Goal: Task Accomplishment & Management: Manage account settings

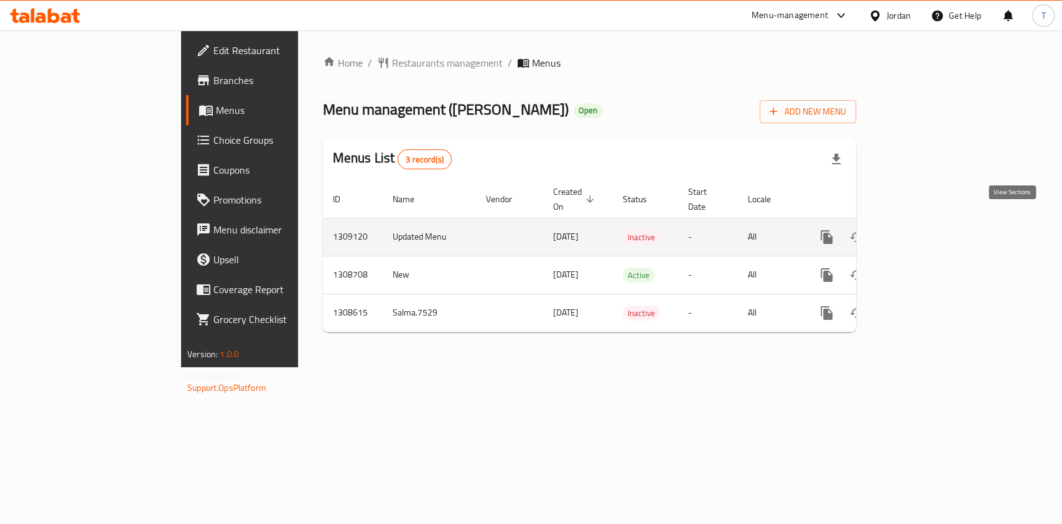
click at [924, 230] on icon "enhanced table" at bounding box center [916, 237] width 15 height 15
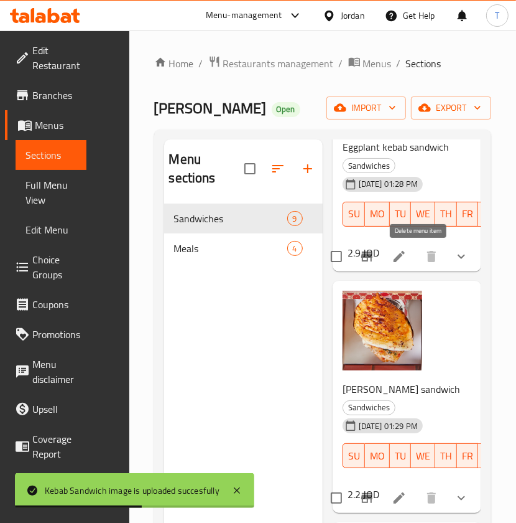
scroll to position [645, 0]
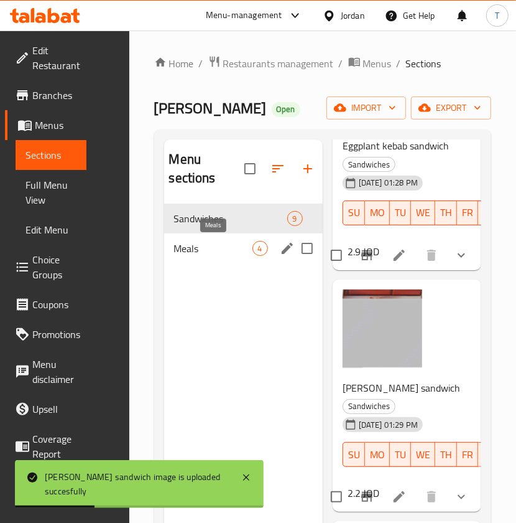
click at [215, 252] on span "Meals" at bounding box center [213, 248] width 78 height 15
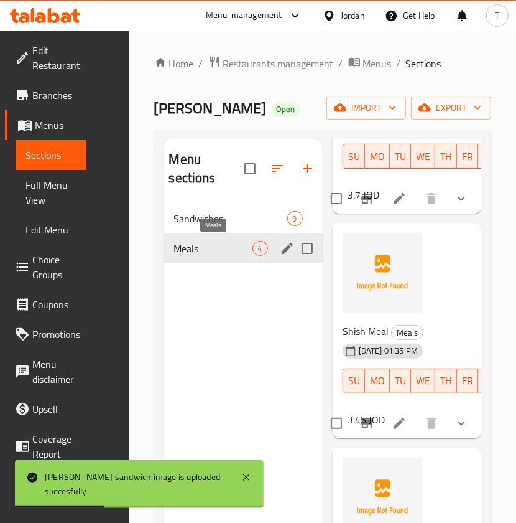
scroll to position [454, 0]
click at [216, 228] on div "Sandwiches 9" at bounding box center [243, 218] width 159 height 30
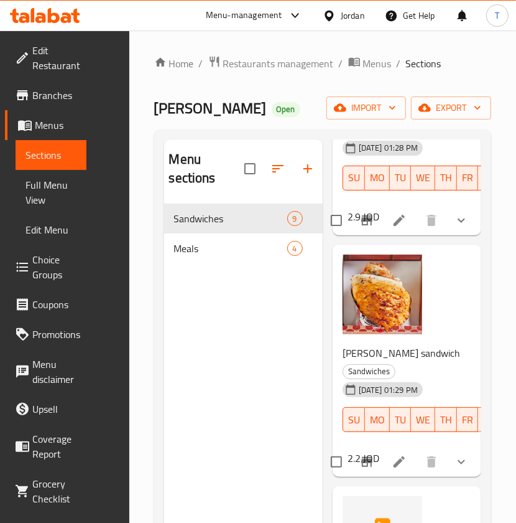
scroll to position [677, 0]
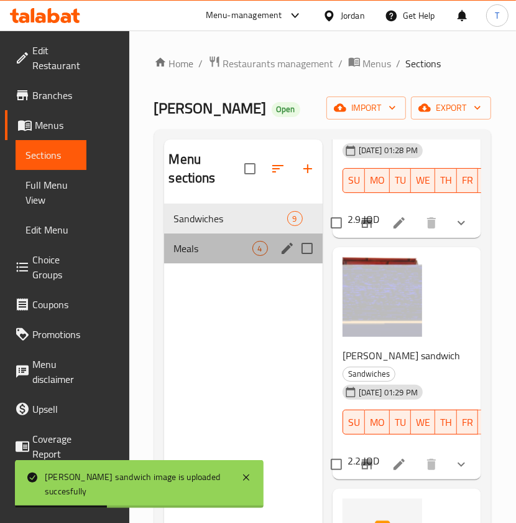
click at [197, 262] on div "Meals 4" at bounding box center [243, 248] width 159 height 30
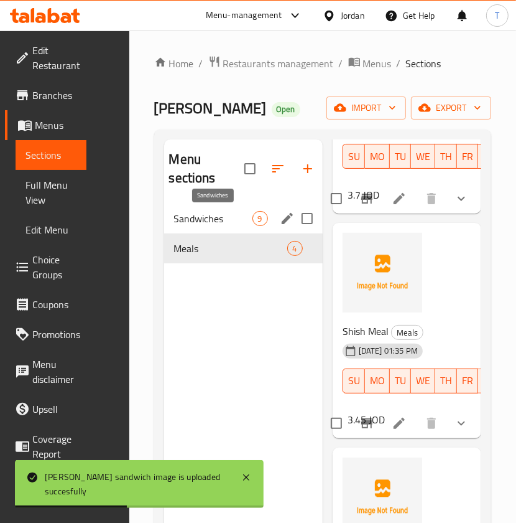
click at [208, 217] on span "Sandwiches" at bounding box center [213, 218] width 78 height 15
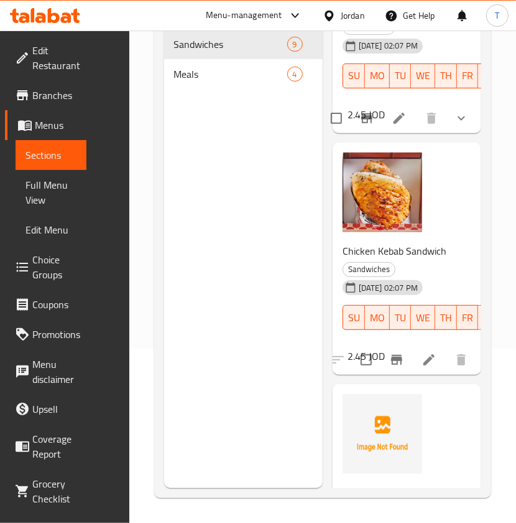
scroll to position [1753, 0]
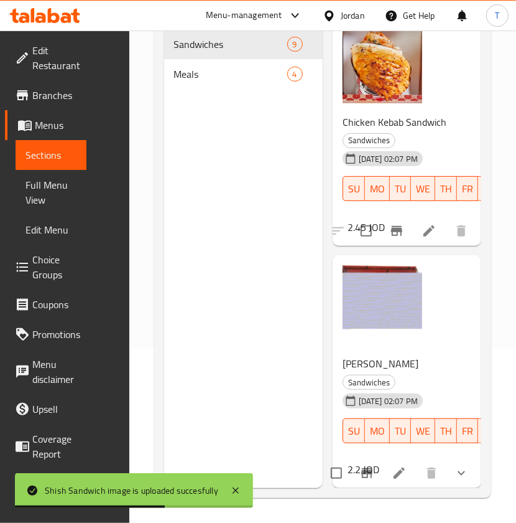
click at [198, 100] on div "Menu sections Sandwiches 9 Meals 4" at bounding box center [243, 226] width 159 height 523
click at [207, 80] on span "Meals" at bounding box center [213, 74] width 78 height 15
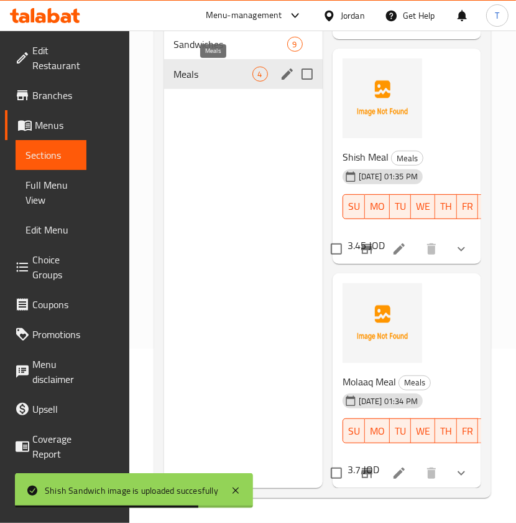
scroll to position [454, 0]
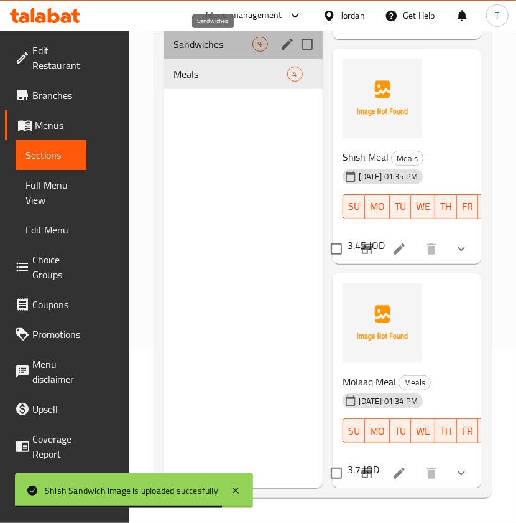
click at [202, 48] on span "Sandwiches" at bounding box center [213, 44] width 78 height 15
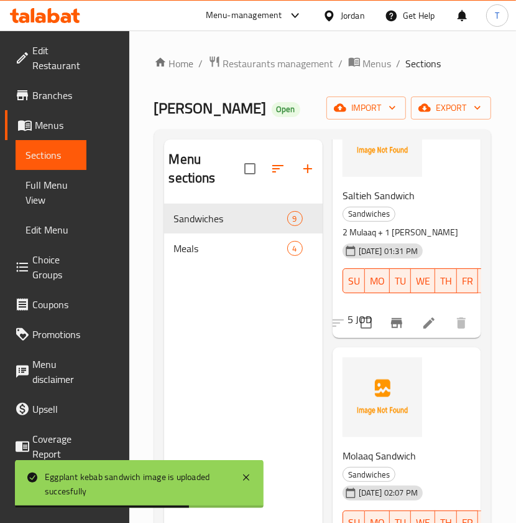
scroll to position [1340, 0]
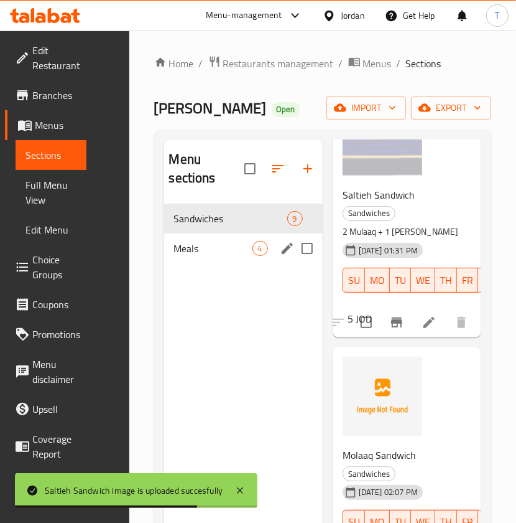
click at [192, 245] on span "Meals" at bounding box center [213, 248] width 78 height 15
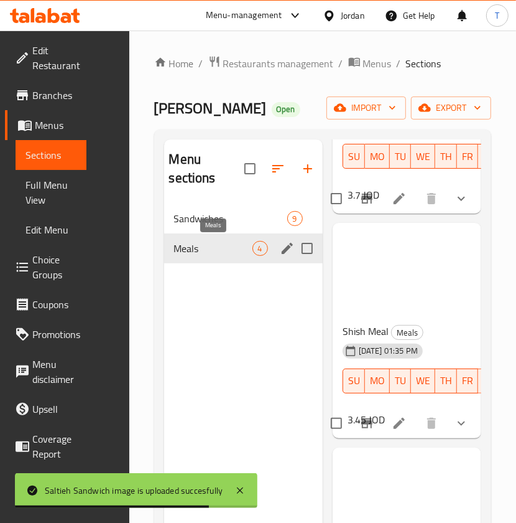
scroll to position [454, 0]
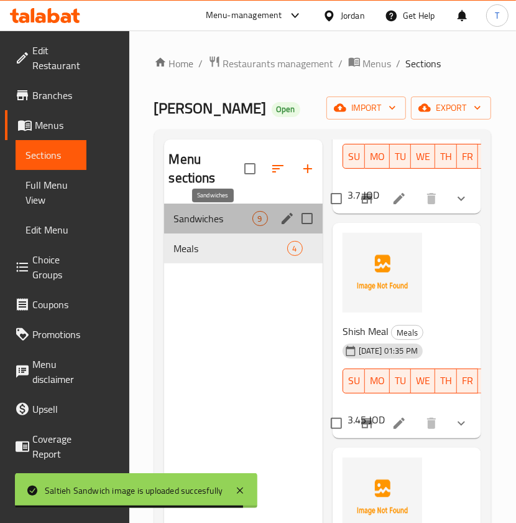
click at [229, 211] on span "Sandwiches" at bounding box center [213, 218] width 78 height 15
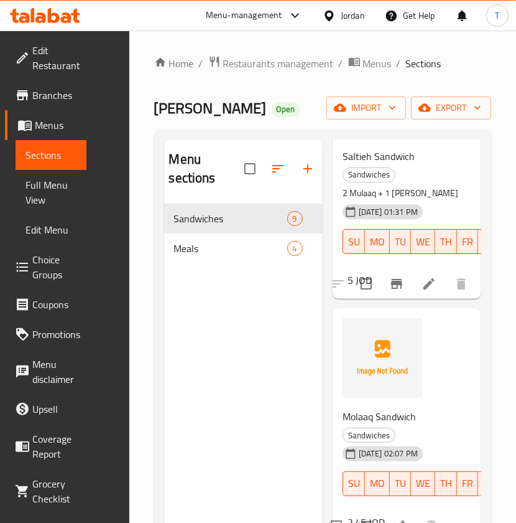
scroll to position [1379, 0]
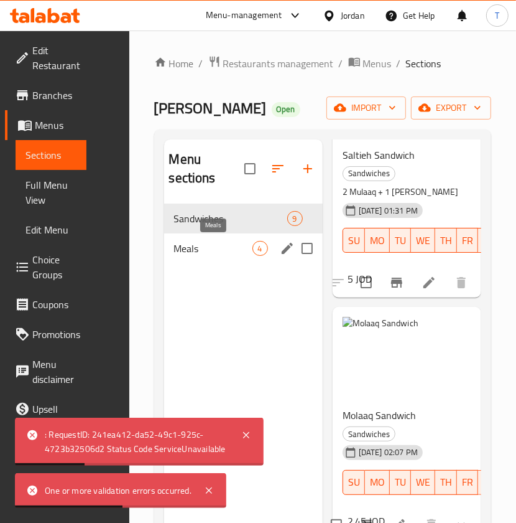
click at [199, 241] on span "Meals" at bounding box center [213, 248] width 78 height 15
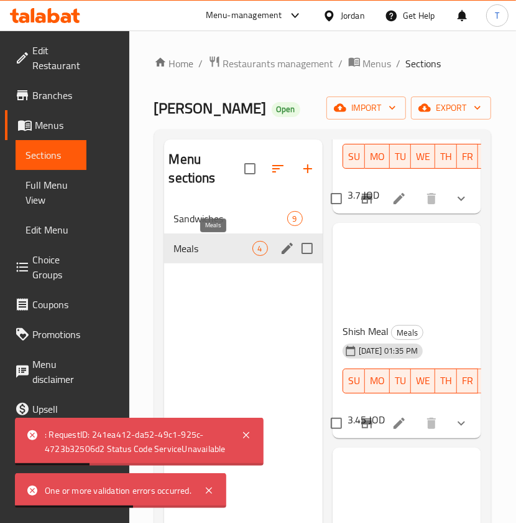
scroll to position [454, 0]
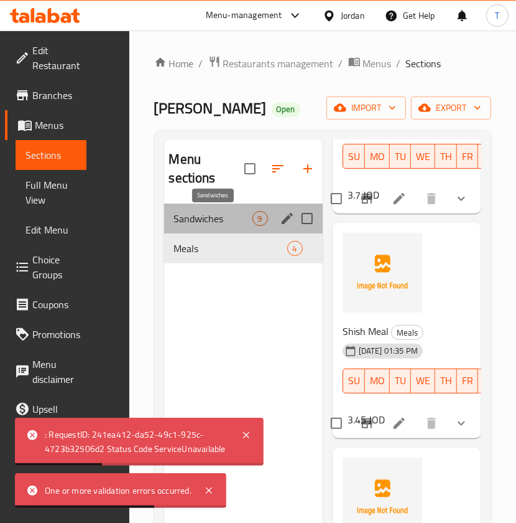
click at [213, 225] on span "Sandwiches" at bounding box center [213, 218] width 78 height 15
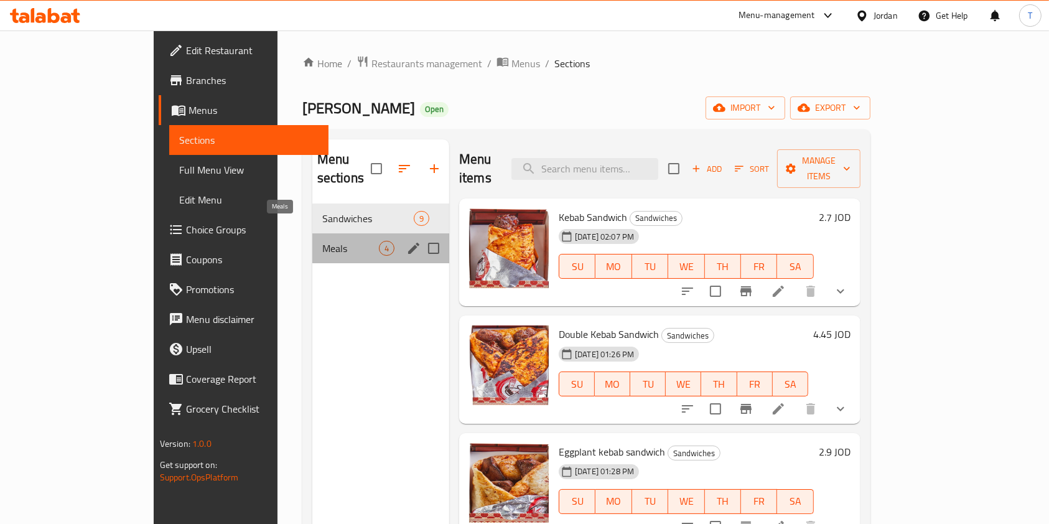
click at [322, 241] on span "Meals" at bounding box center [350, 248] width 57 height 15
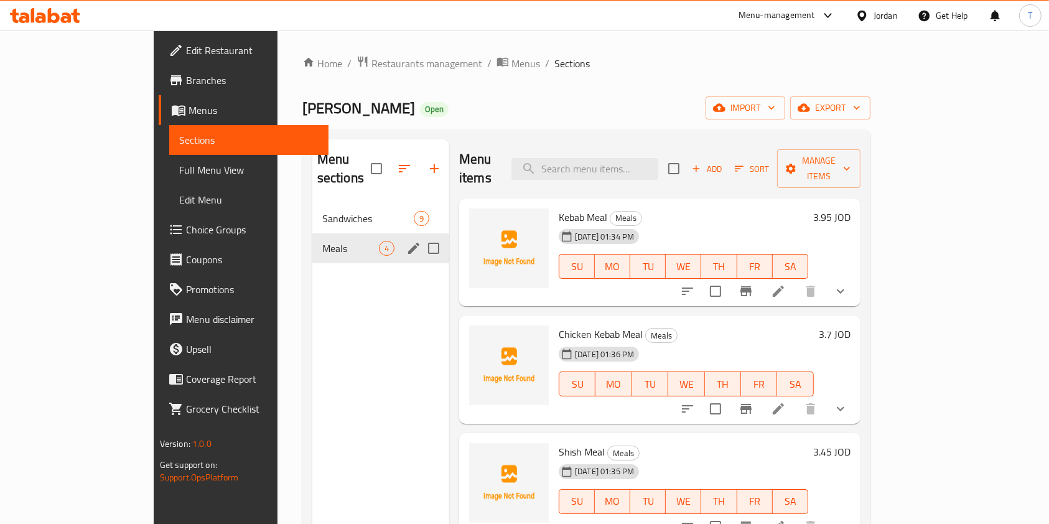
click at [312, 233] on div "Meals 4" at bounding box center [380, 248] width 137 height 30
click at [322, 211] on span "Sandwiches" at bounding box center [350, 218] width 57 height 15
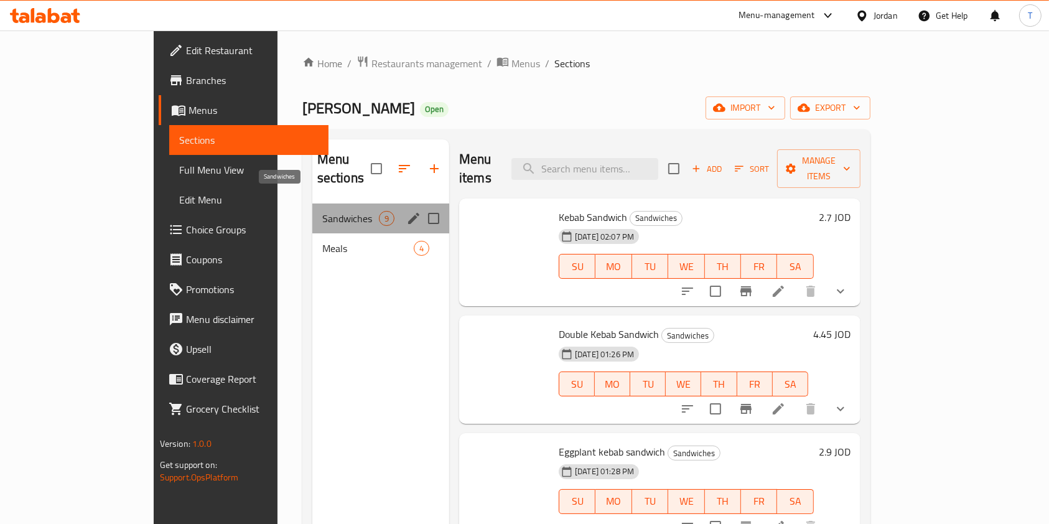
click at [322, 211] on span "Sandwiches" at bounding box center [350, 218] width 57 height 15
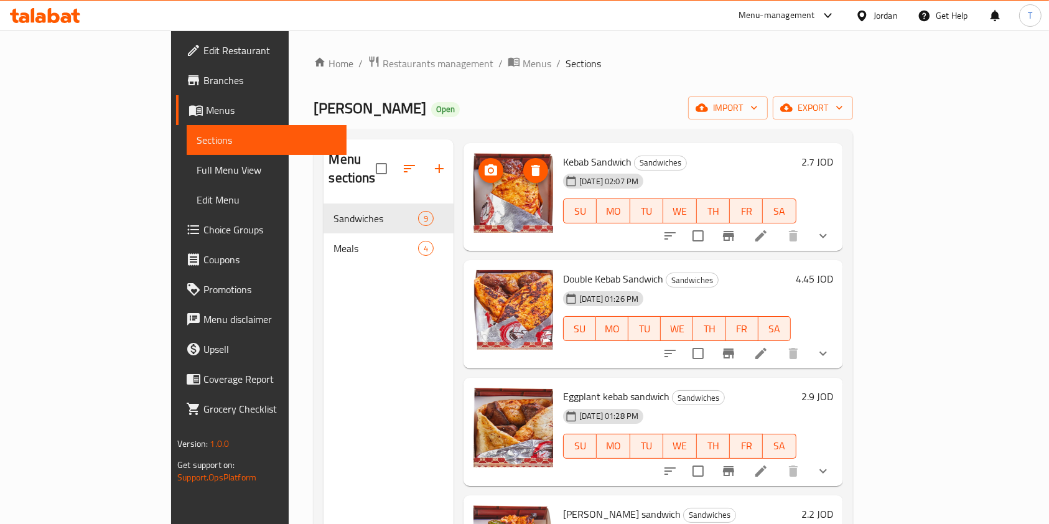
scroll to position [56, 0]
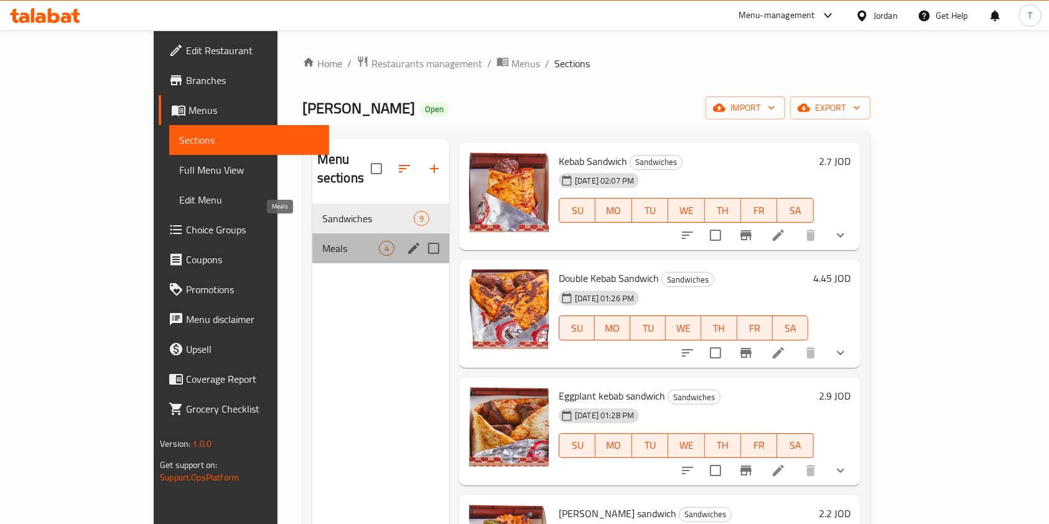
click at [322, 241] on span "Meals" at bounding box center [350, 248] width 57 height 15
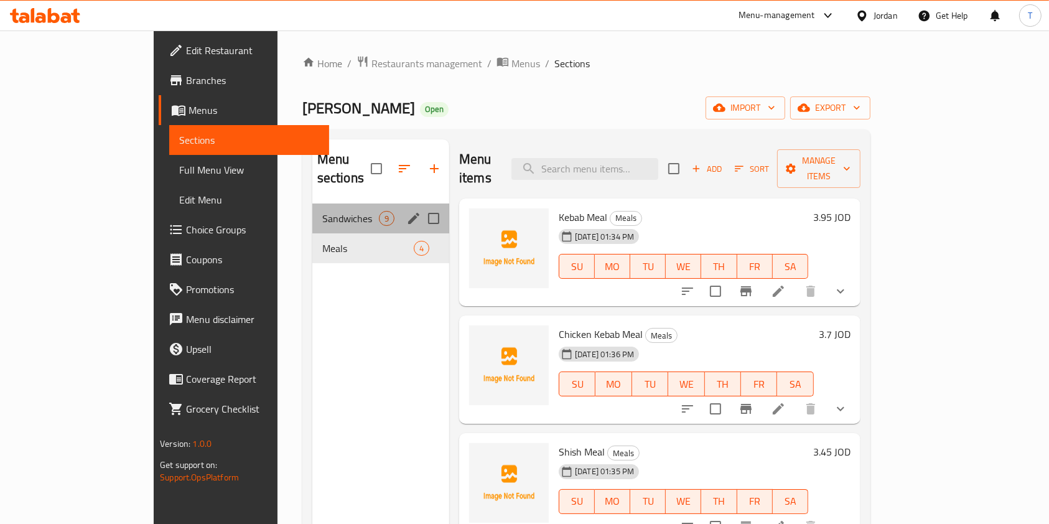
click at [312, 207] on div "Sandwiches 9" at bounding box center [380, 218] width 137 height 30
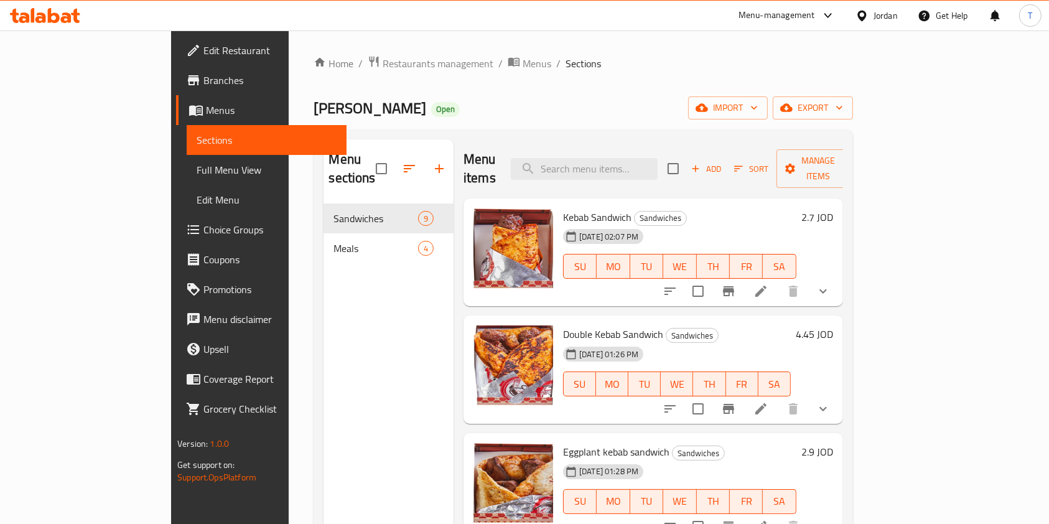
click at [768, 284] on icon at bounding box center [760, 291] width 15 height 15
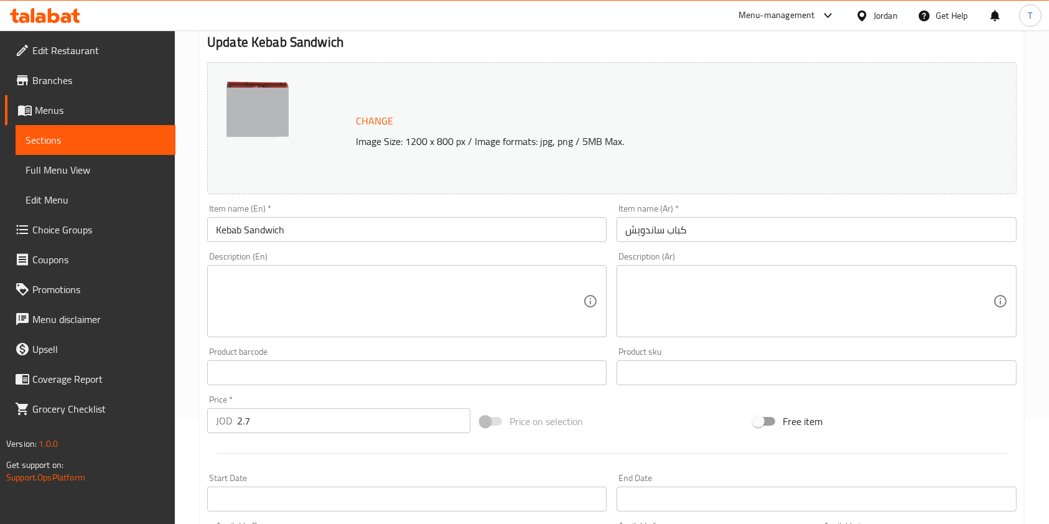
scroll to position [108, 0]
click at [320, 289] on textarea at bounding box center [399, 299] width 367 height 59
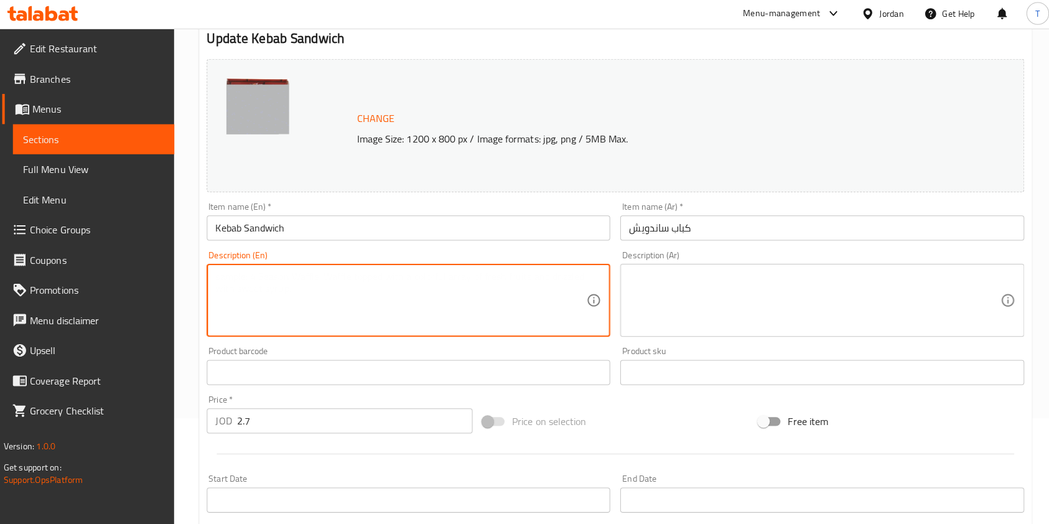
scroll to position [0, 0]
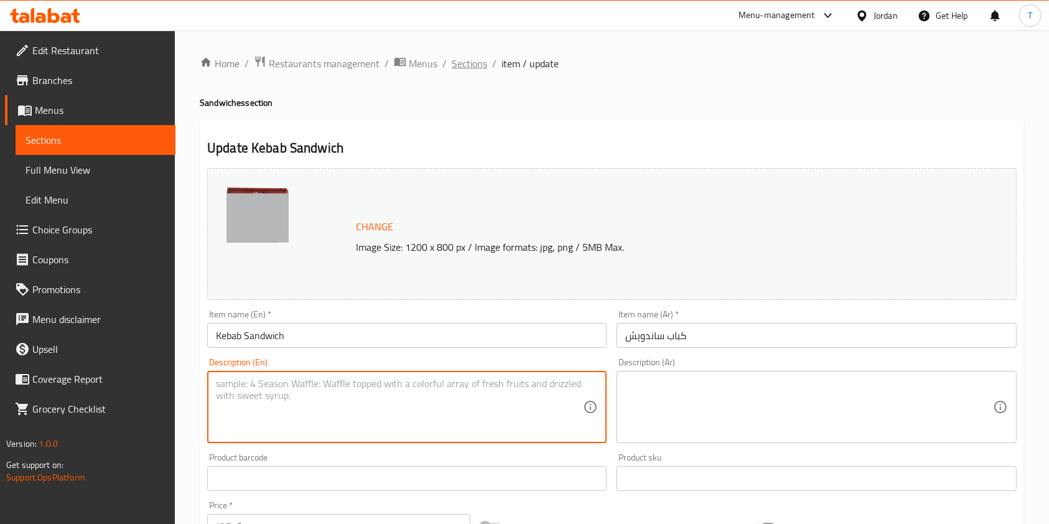
click at [457, 60] on span "Sections" at bounding box center [469, 63] width 35 height 15
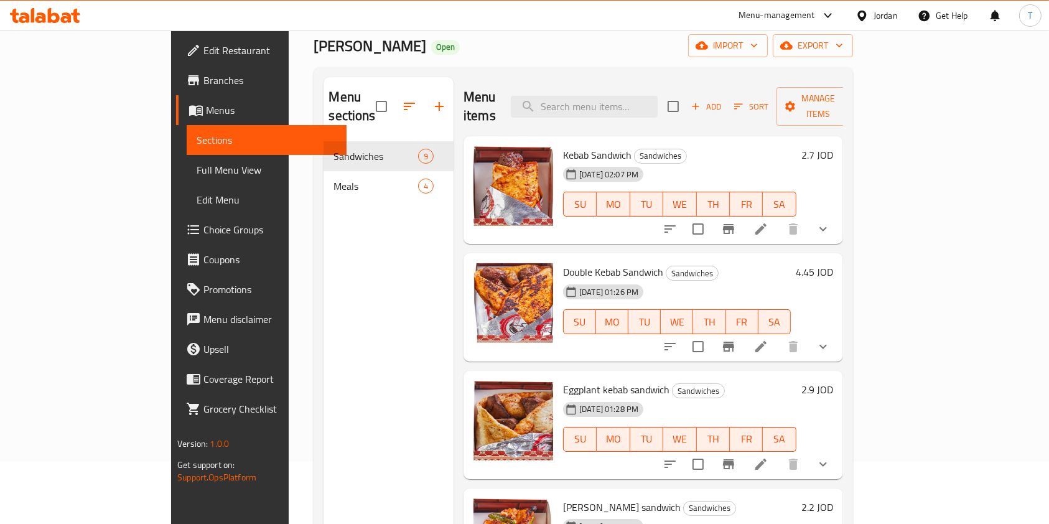
scroll to position [63, 0]
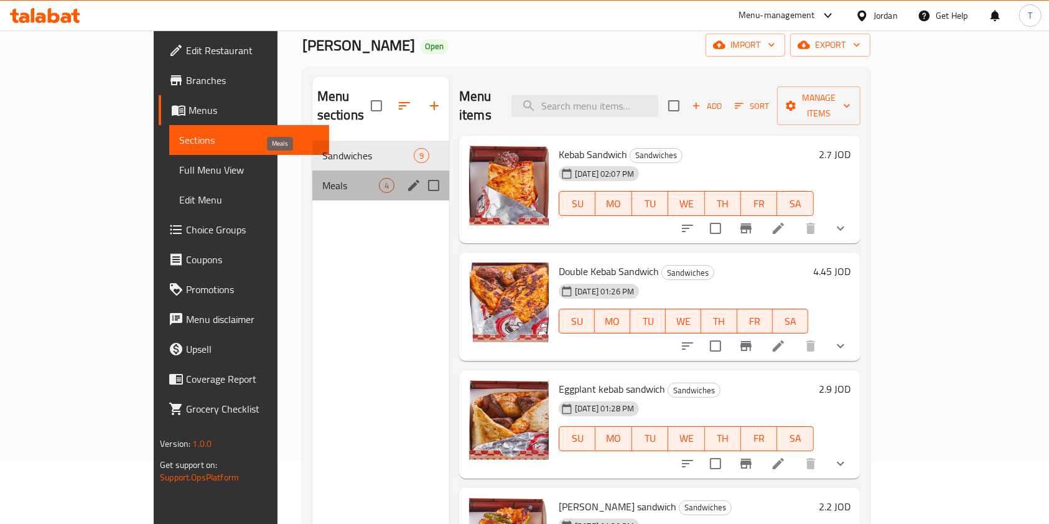
click at [322, 178] on span "Meals" at bounding box center [350, 185] width 57 height 15
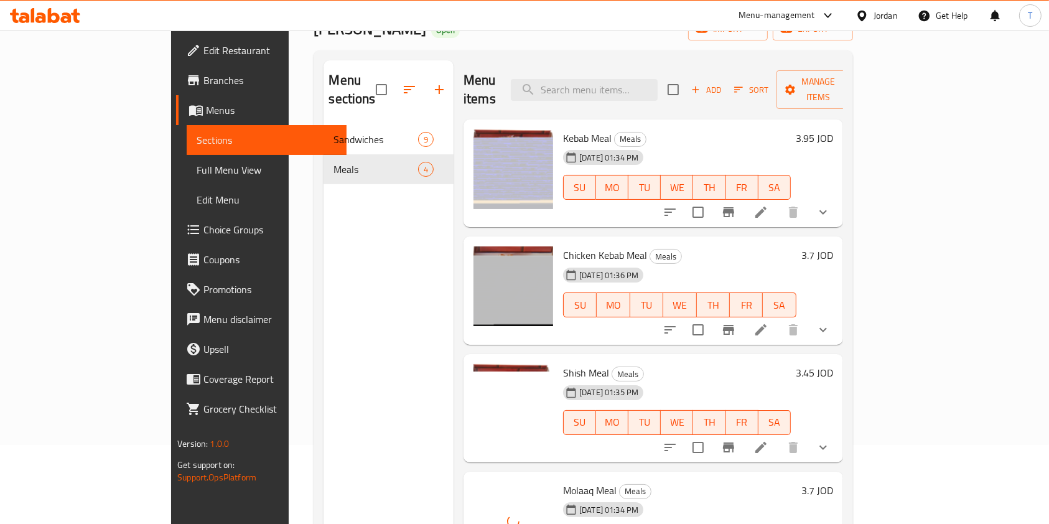
scroll to position [78, 0]
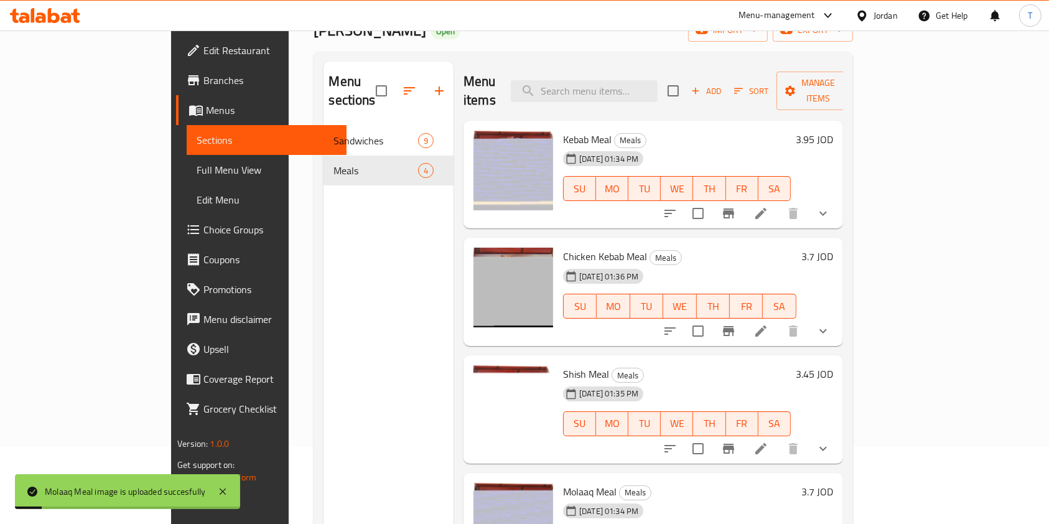
click at [324, 121] on nav "Sandwiches 9 Meals 4" at bounding box center [389, 156] width 130 height 70
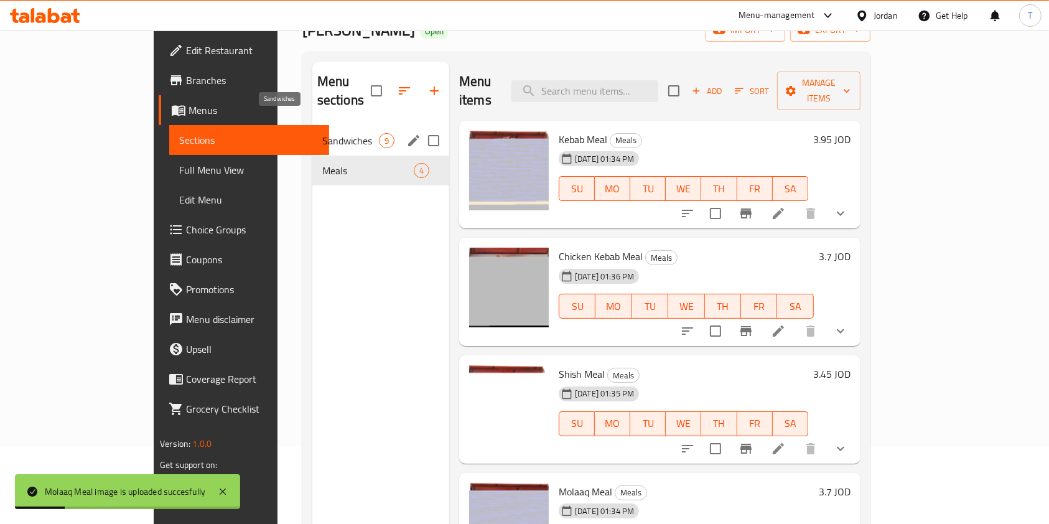
click at [322, 133] on span "Sandwiches" at bounding box center [350, 140] width 57 height 15
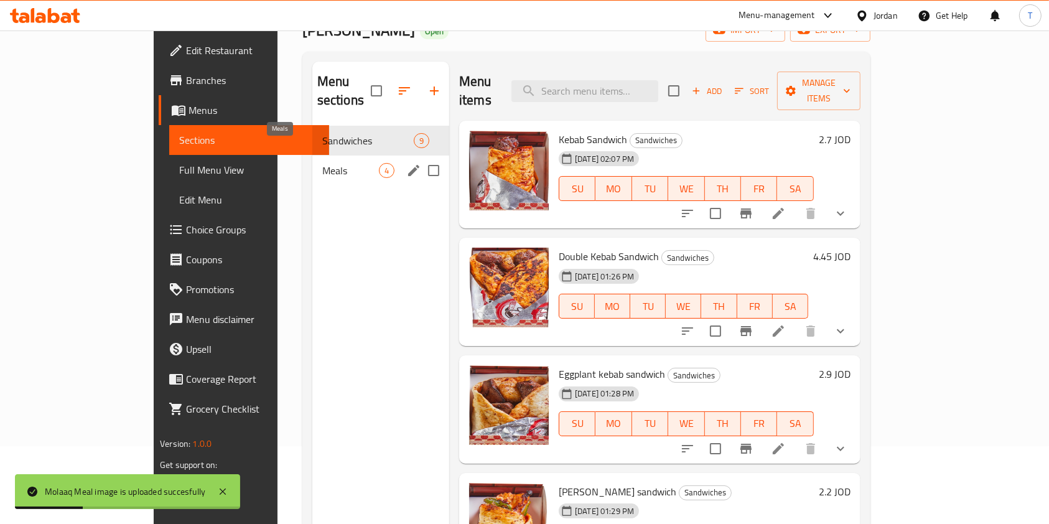
click at [322, 163] on span "Meals" at bounding box center [350, 170] width 57 height 15
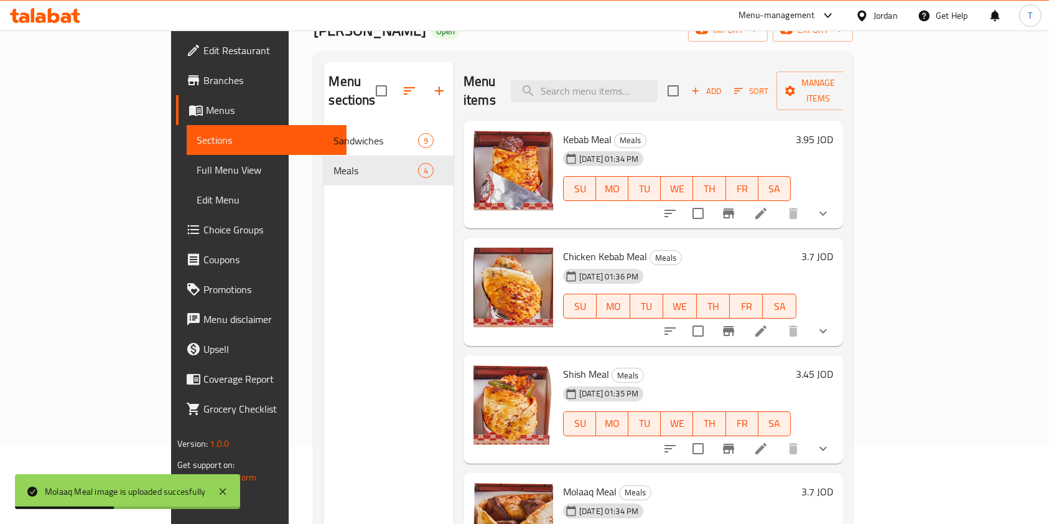
click at [324, 97] on div "Menu sections" at bounding box center [389, 91] width 130 height 59
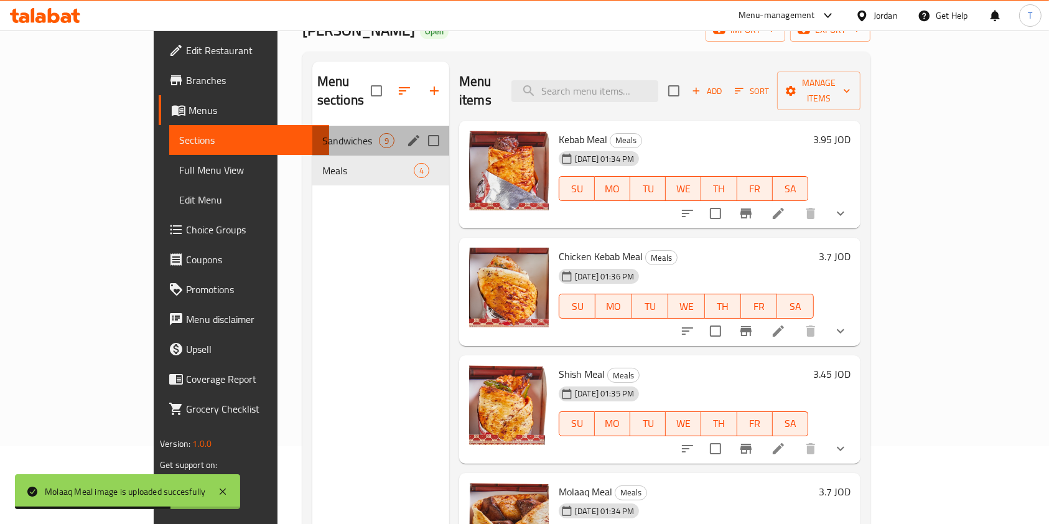
click at [312, 131] on div "Sandwiches 9" at bounding box center [380, 141] width 137 height 30
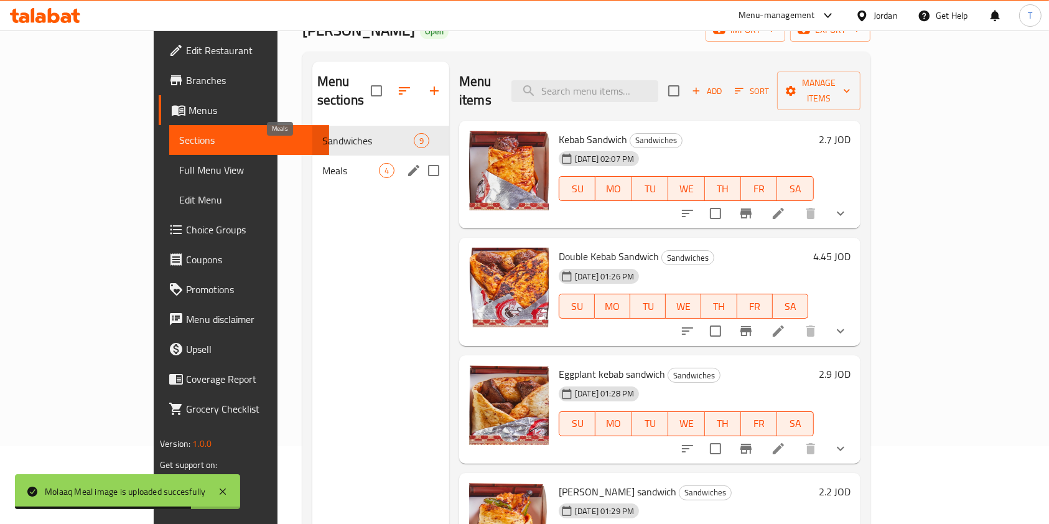
click at [322, 163] on span "Meals" at bounding box center [350, 170] width 57 height 15
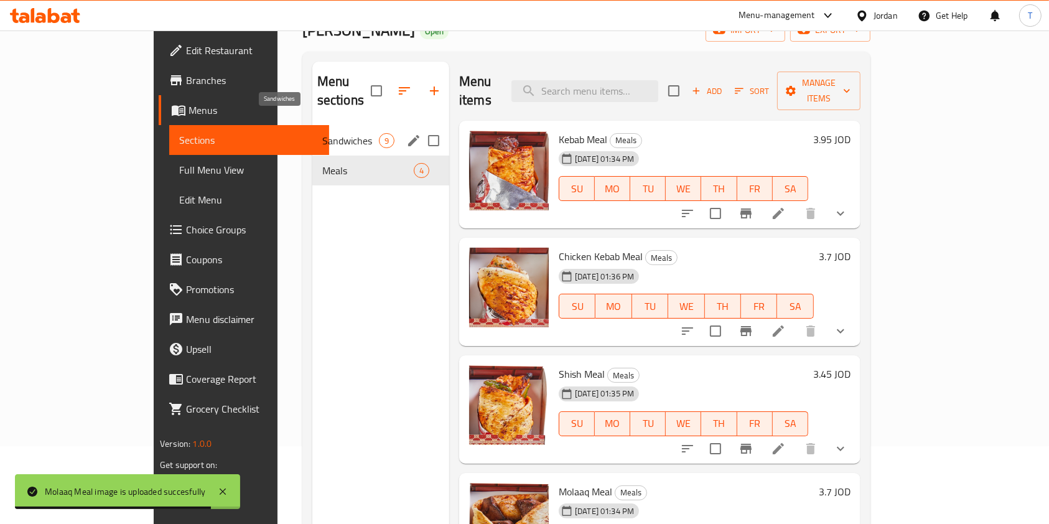
click at [322, 133] on span "Sandwiches" at bounding box center [350, 140] width 57 height 15
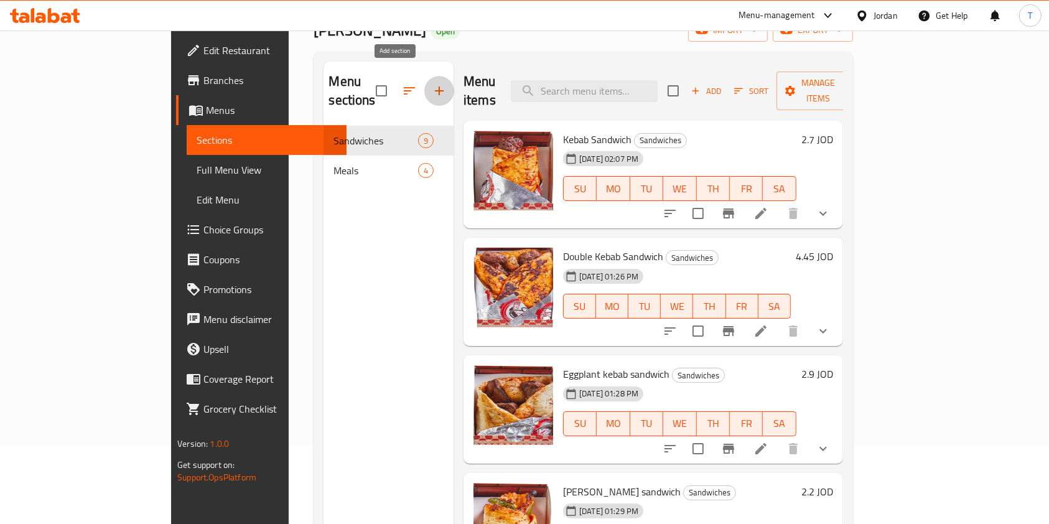
click at [432, 83] on icon "button" at bounding box center [439, 90] width 15 height 15
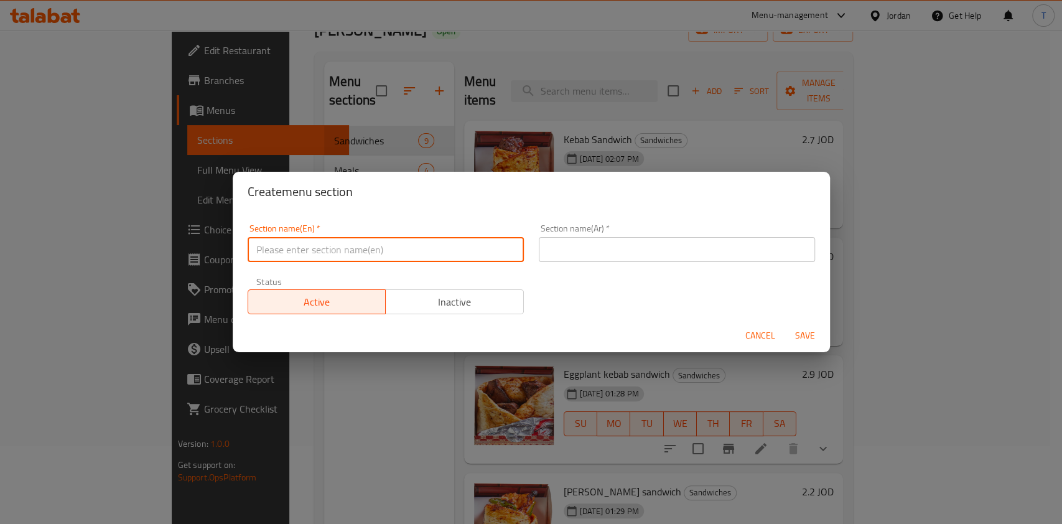
click at [363, 244] on input "text" at bounding box center [386, 249] width 276 height 25
type input "Drinks"
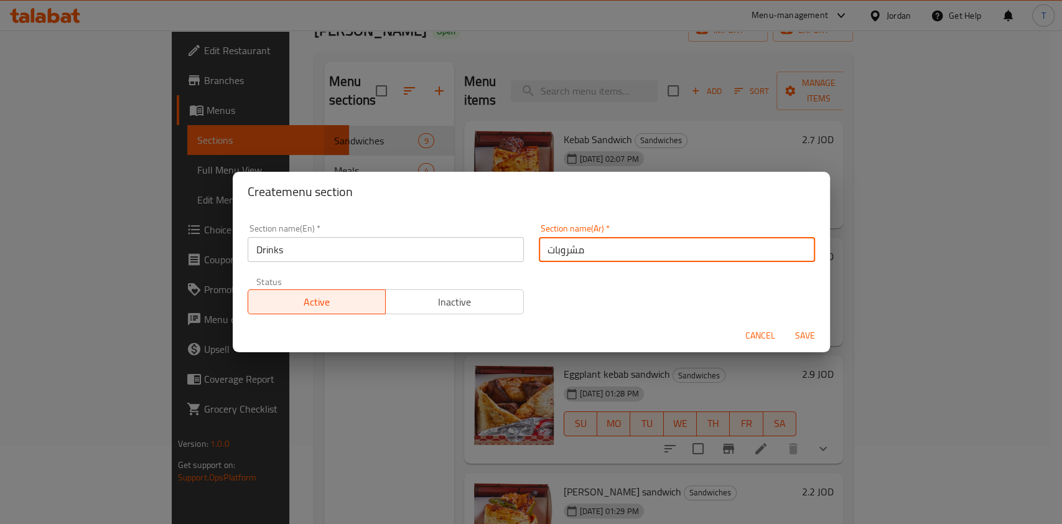
type input "مشروبات"
click at [813, 336] on span "Save" at bounding box center [805, 336] width 30 height 16
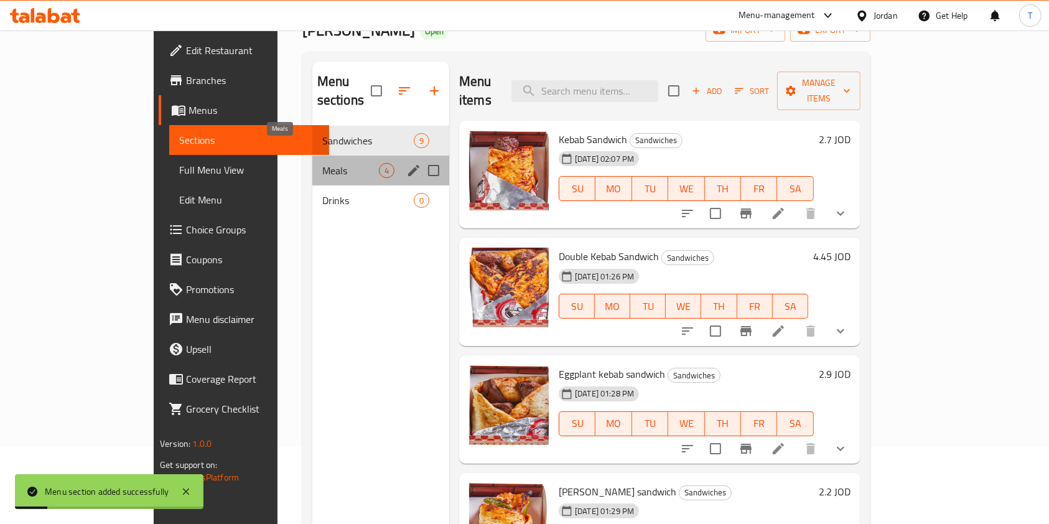
click at [322, 163] on span "Meals" at bounding box center [350, 170] width 57 height 15
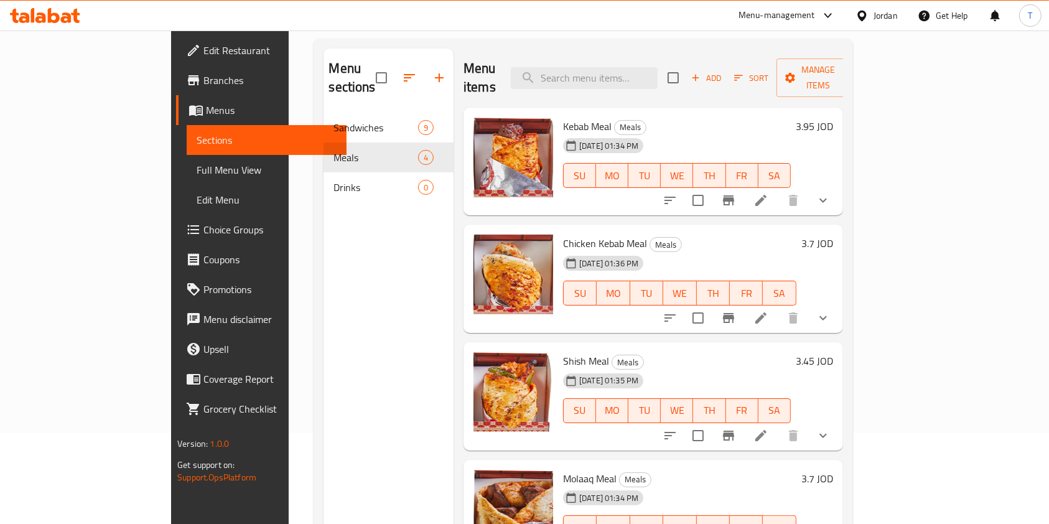
scroll to position [88, 0]
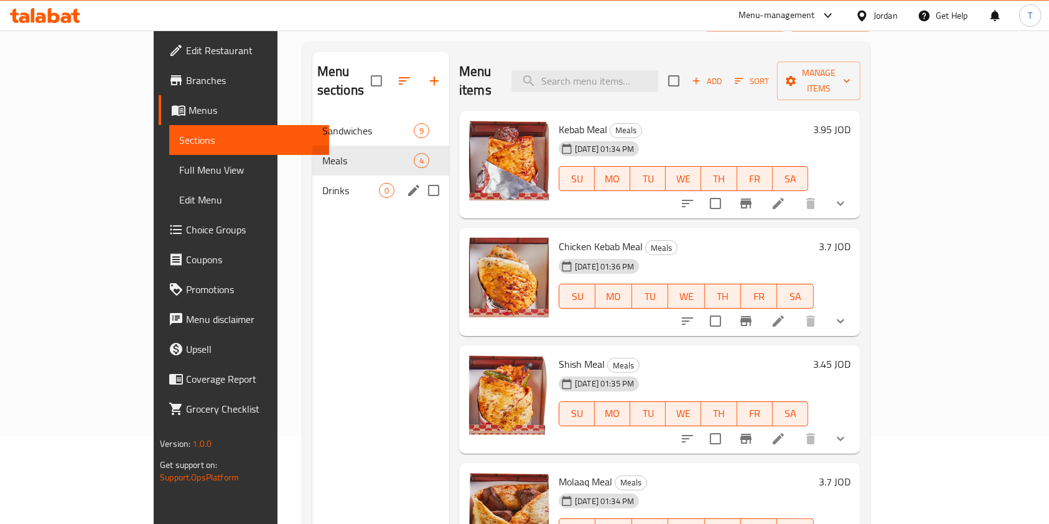
click at [312, 179] on div "Drinks 0" at bounding box center [380, 190] width 137 height 30
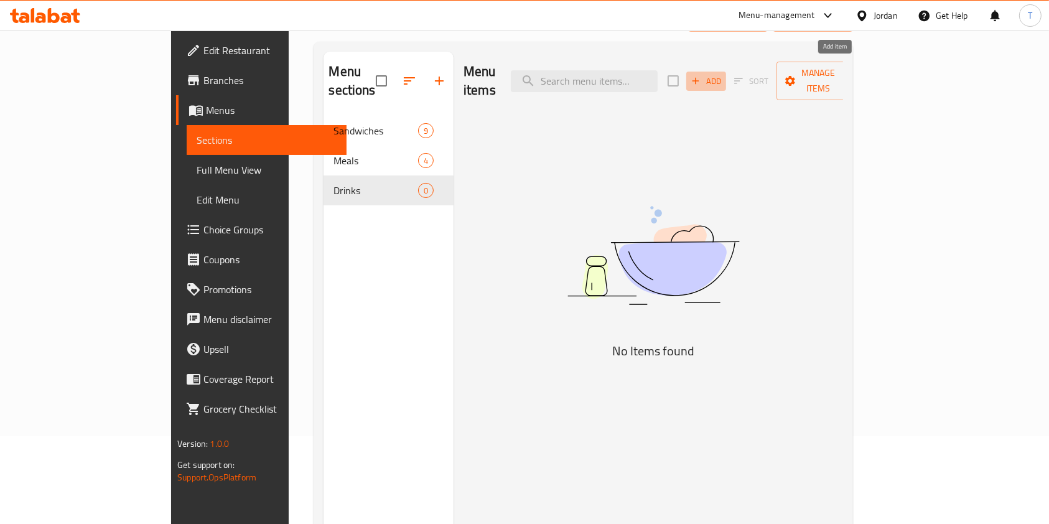
click at [701, 77] on icon "button" at bounding box center [695, 80] width 11 height 11
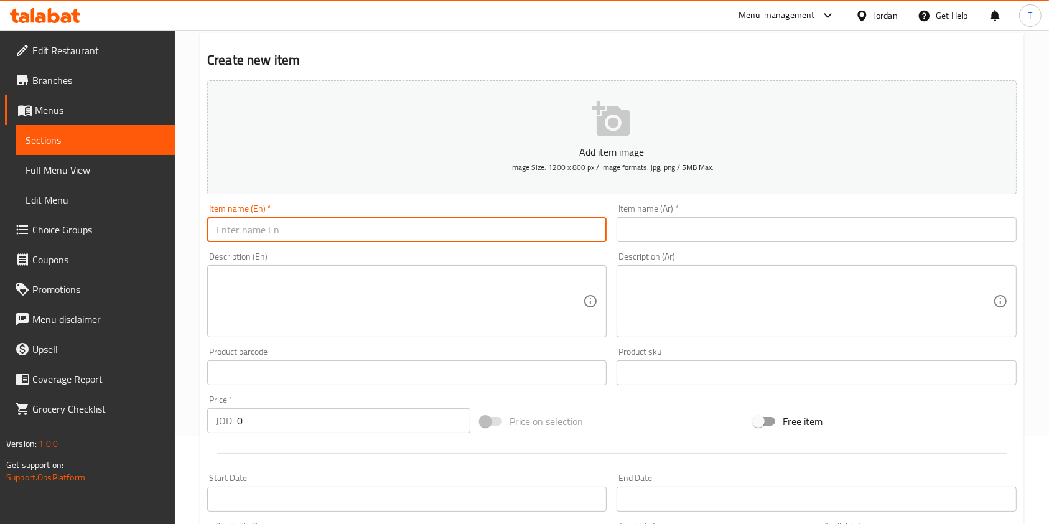
click at [305, 239] on input "text" at bounding box center [406, 229] width 399 height 25
type input "Shanina"
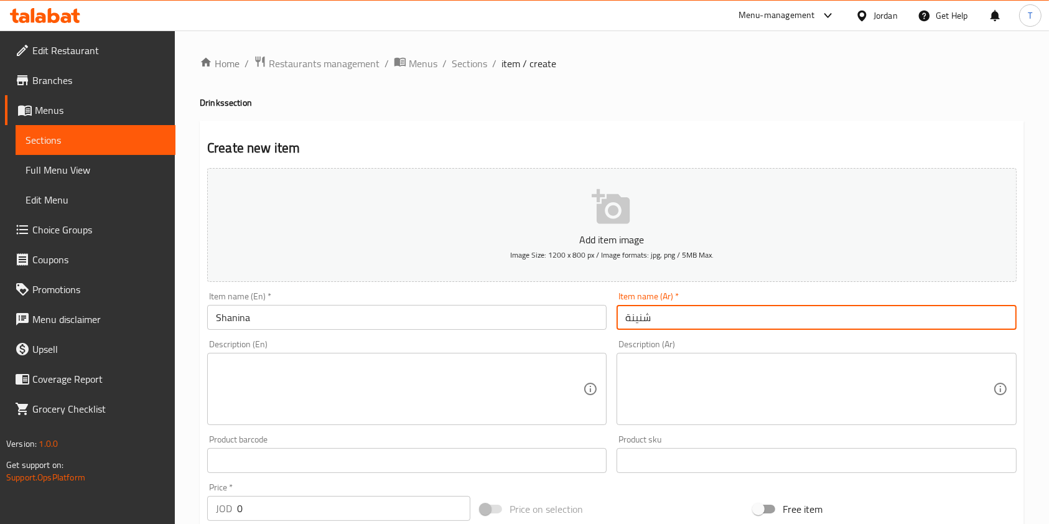
scroll to position [355, 0]
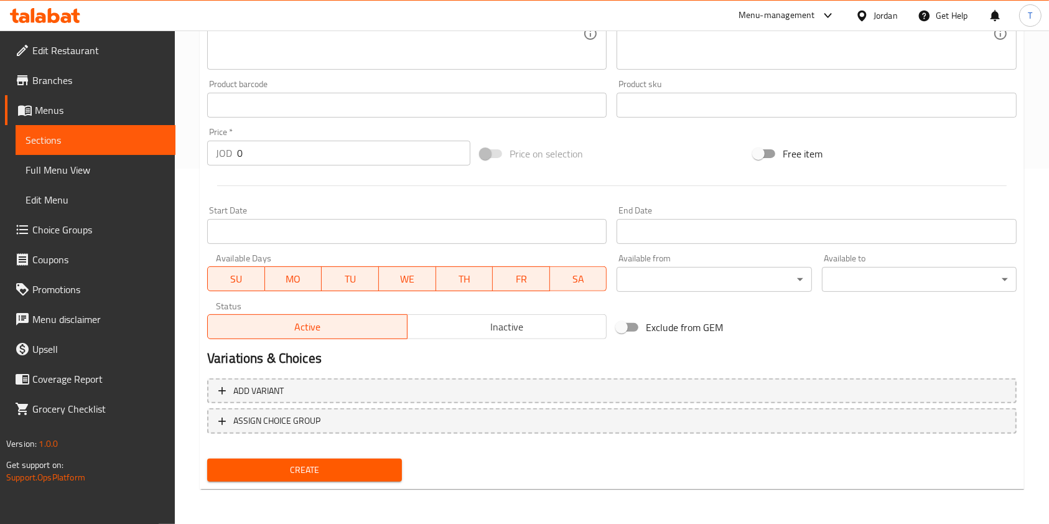
type input "شنينة"
click at [310, 472] on span "Create" at bounding box center [304, 470] width 175 height 16
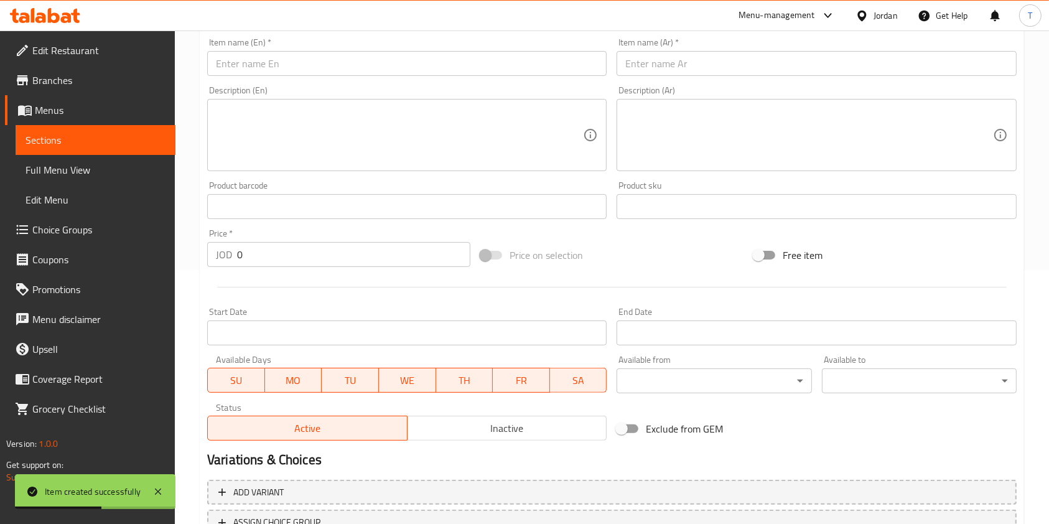
scroll to position [0, 0]
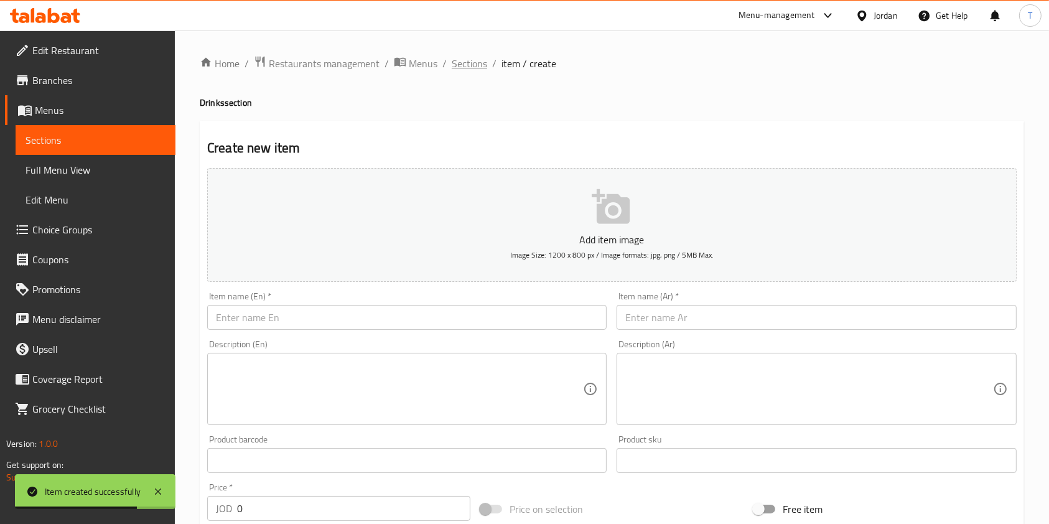
click at [467, 65] on span "Sections" at bounding box center [469, 63] width 35 height 15
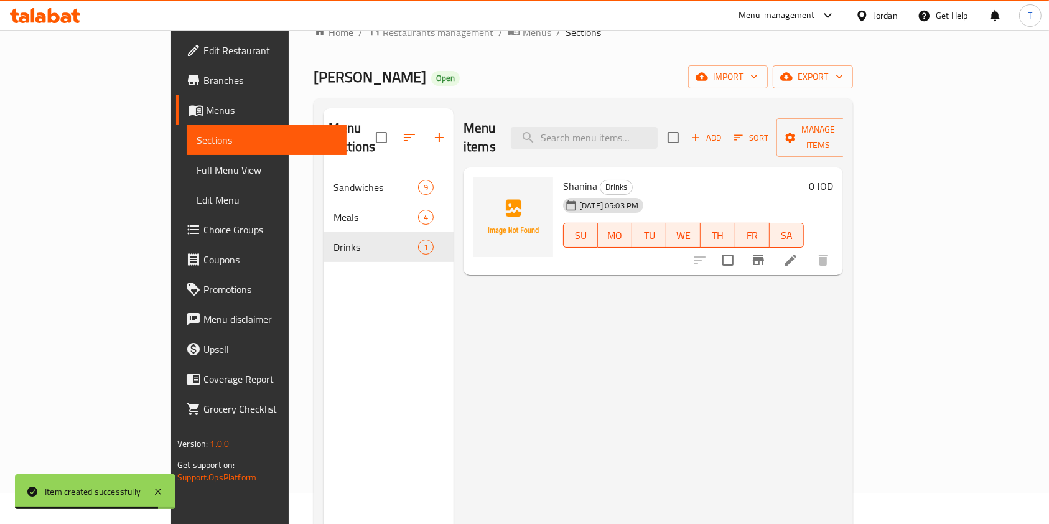
scroll to position [33, 0]
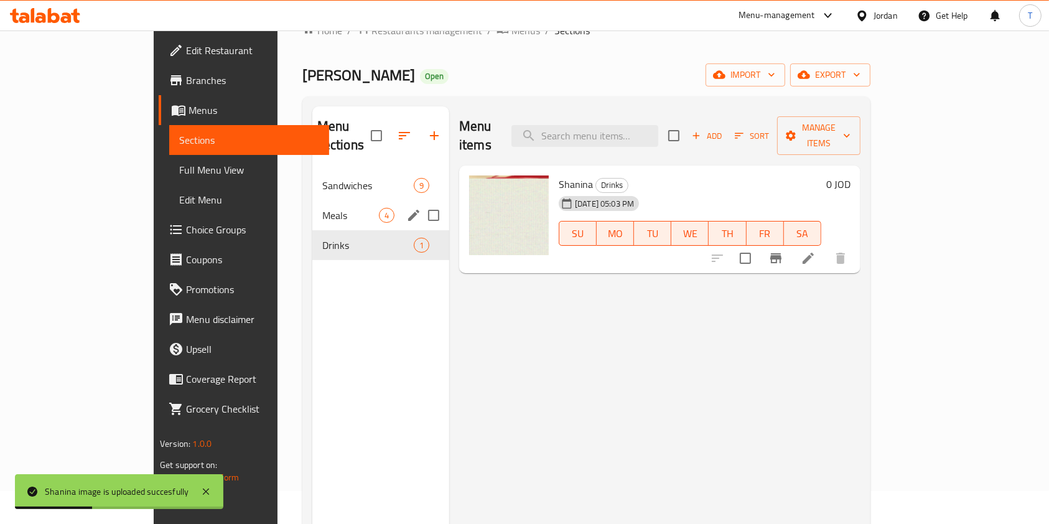
click at [312, 204] on div "Meals 4" at bounding box center [380, 215] width 137 height 30
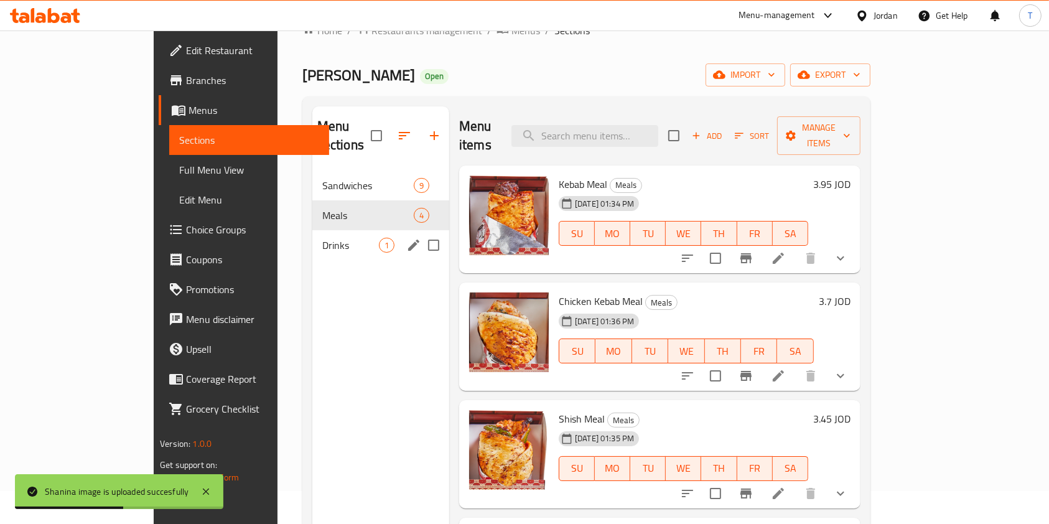
click at [312, 236] on div "Drinks 1" at bounding box center [380, 245] width 137 height 30
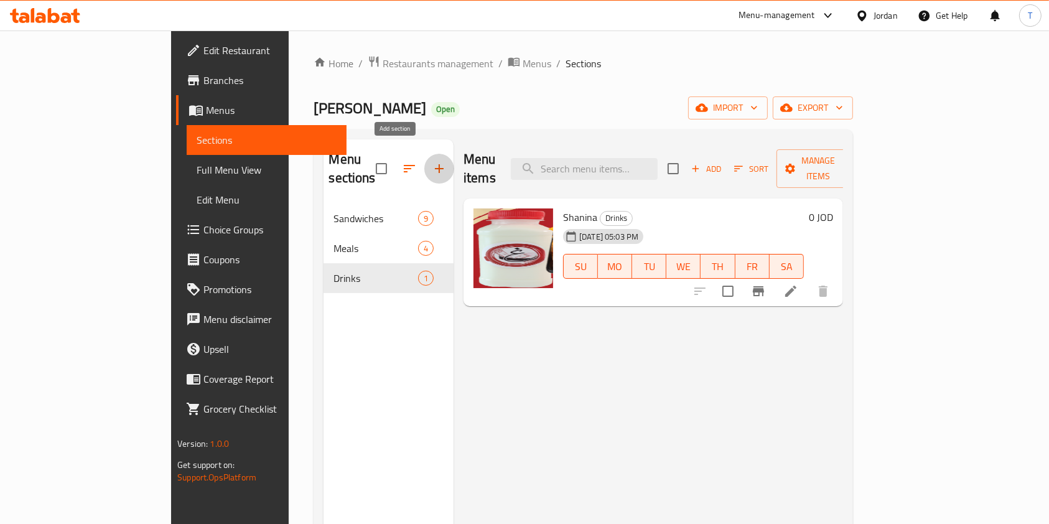
click at [424, 169] on button "button" at bounding box center [439, 169] width 30 height 30
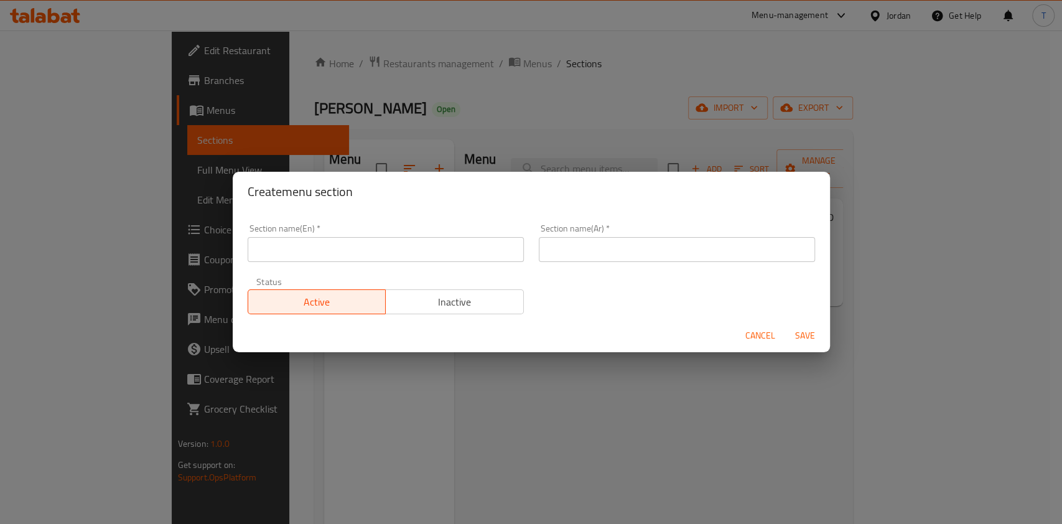
click at [407, 263] on div "Section name(En)   * Section name(En) *" at bounding box center [385, 243] width 291 height 53
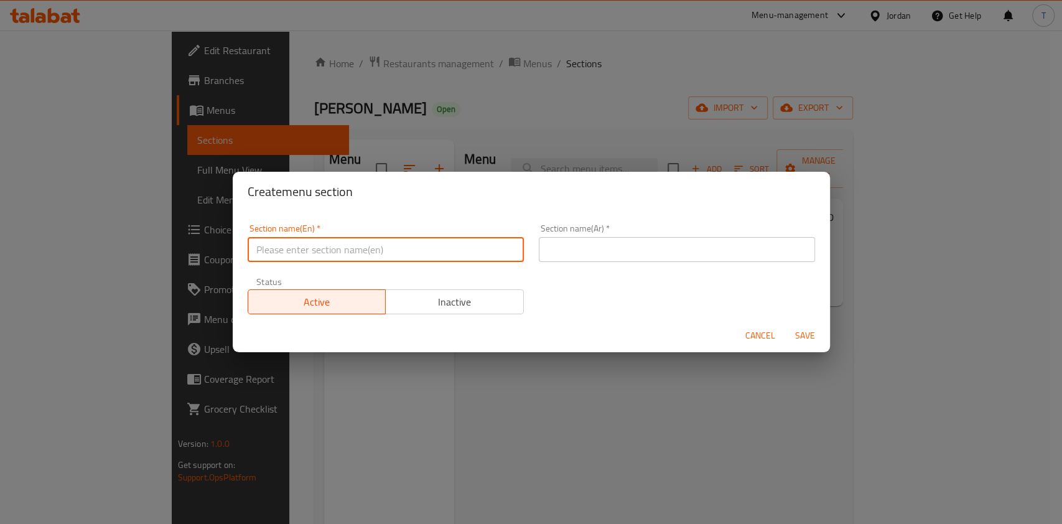
click at [386, 256] on input "text" at bounding box center [386, 249] width 276 height 25
type input "Kenza"
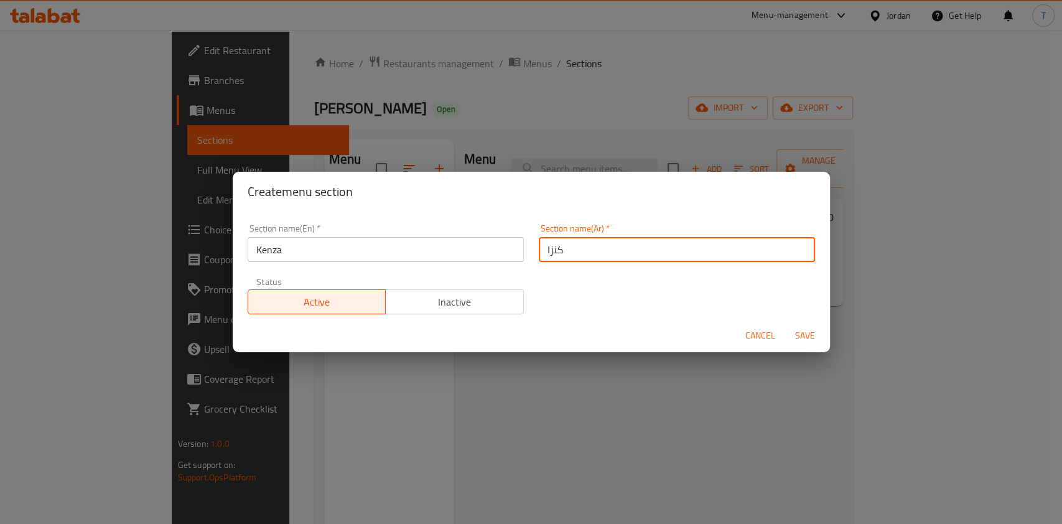
type input "كنزا"
click at [757, 350] on div "Cancel Save" at bounding box center [531, 335] width 597 height 33
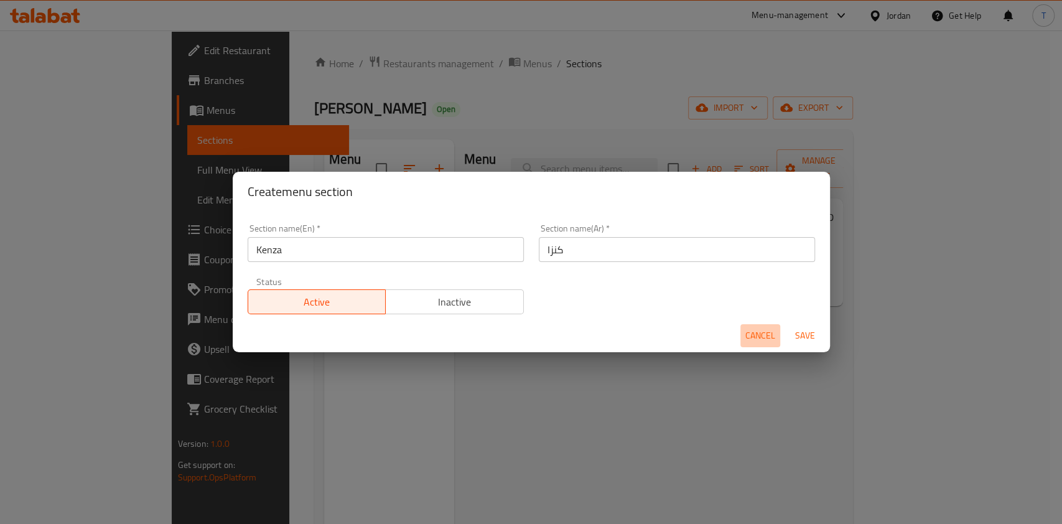
click at [760, 342] on span "Cancel" at bounding box center [760, 336] width 30 height 16
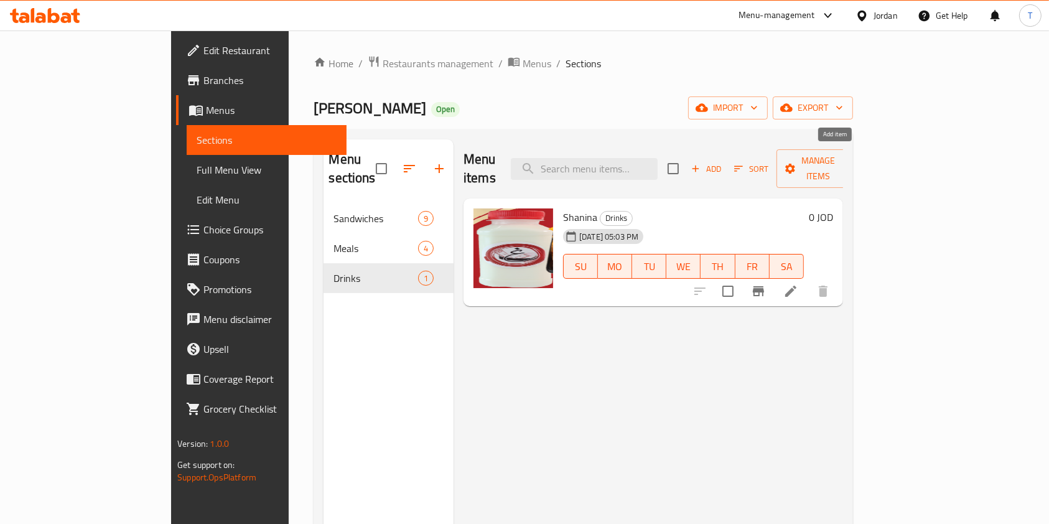
click at [723, 162] on span "Add" at bounding box center [706, 169] width 34 height 14
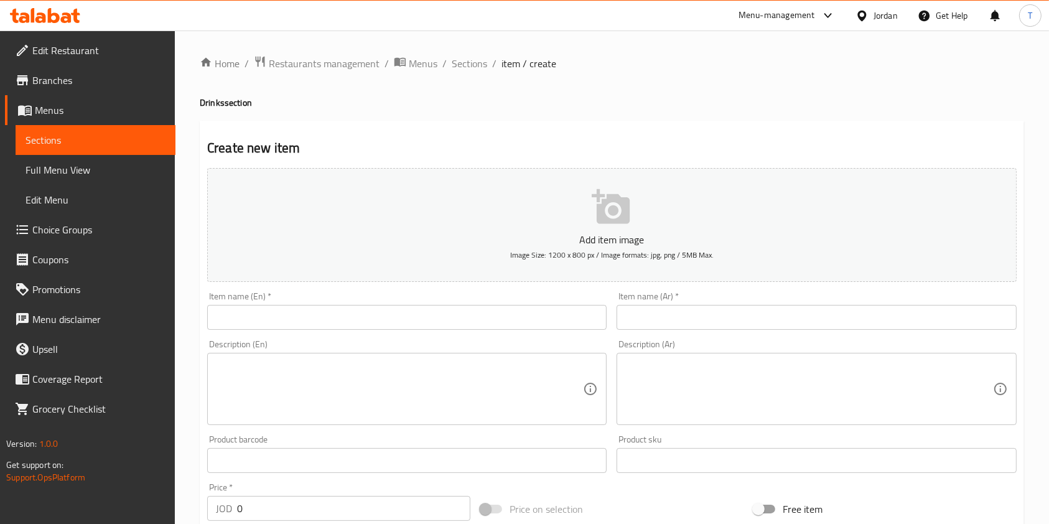
click at [378, 316] on input "text" at bounding box center [406, 317] width 399 height 25
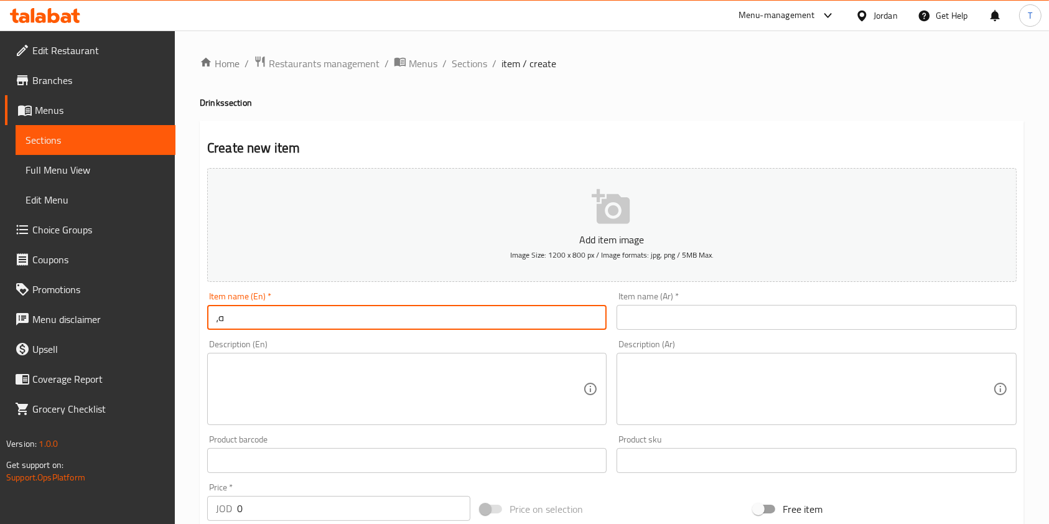
type input "،"
type input "Kinza"
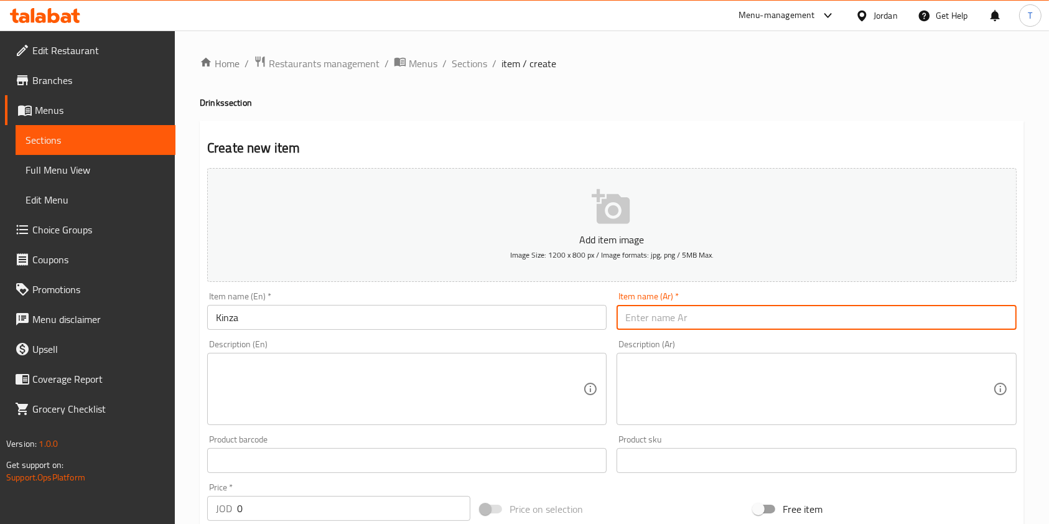
click at [640, 324] on input "text" at bounding box center [816, 317] width 399 height 25
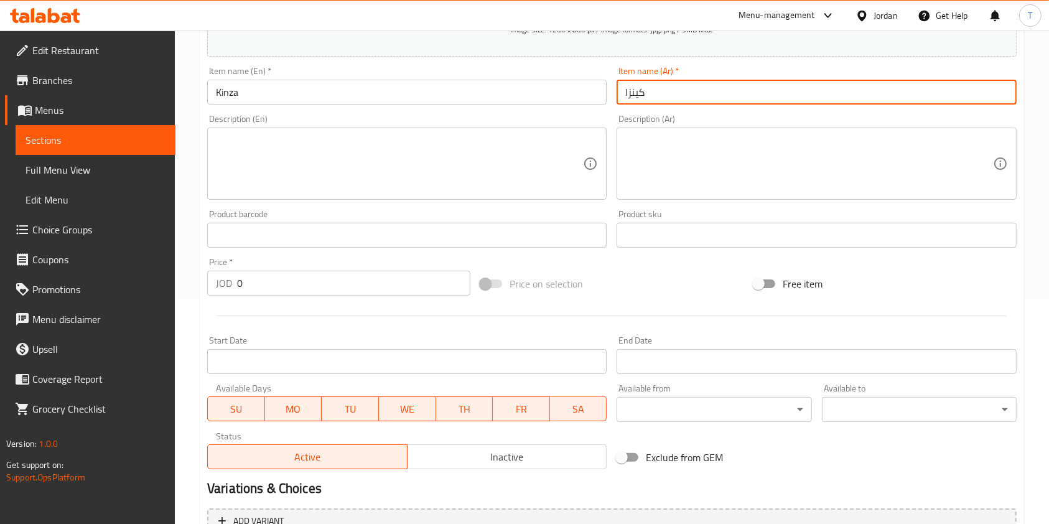
scroll to position [355, 0]
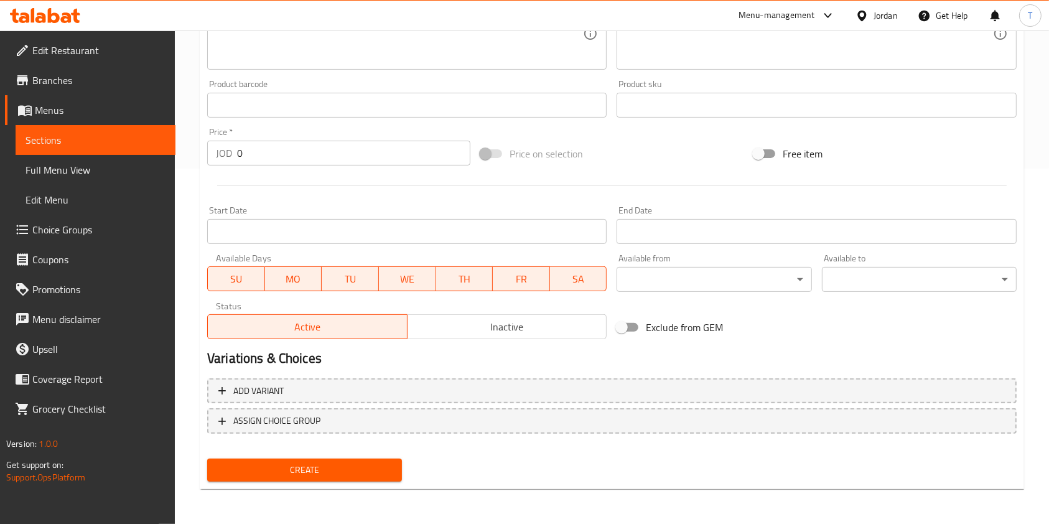
type input "كينزا"
click at [349, 467] on span "Create" at bounding box center [304, 470] width 175 height 16
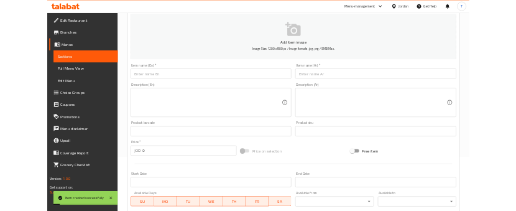
scroll to position [0, 0]
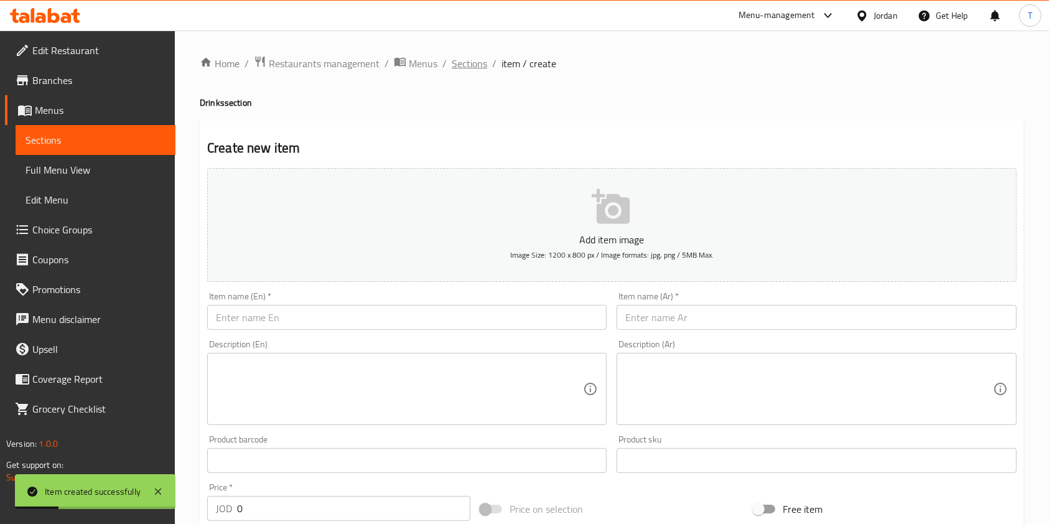
click at [467, 61] on span "Sections" at bounding box center [469, 63] width 35 height 15
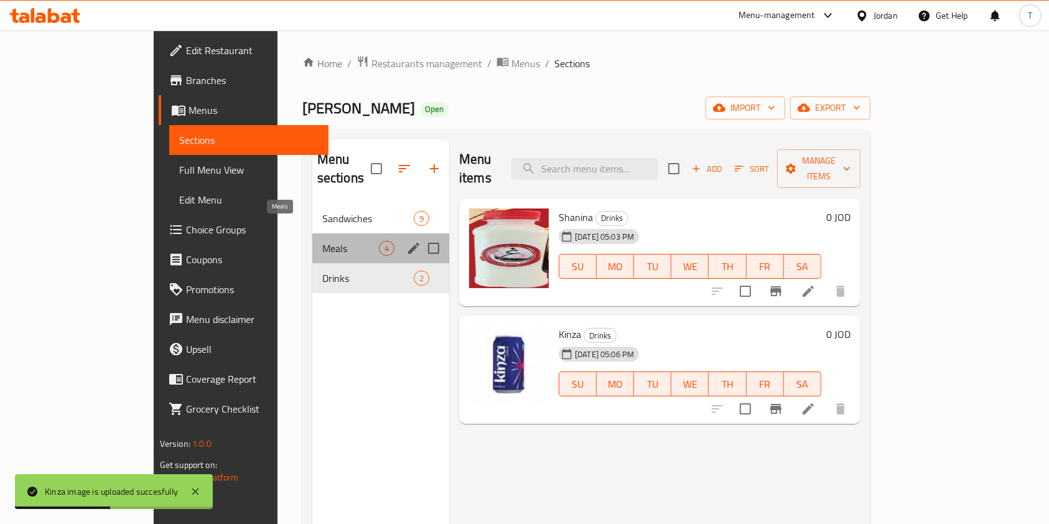
click at [322, 241] on span "Meals" at bounding box center [350, 248] width 57 height 15
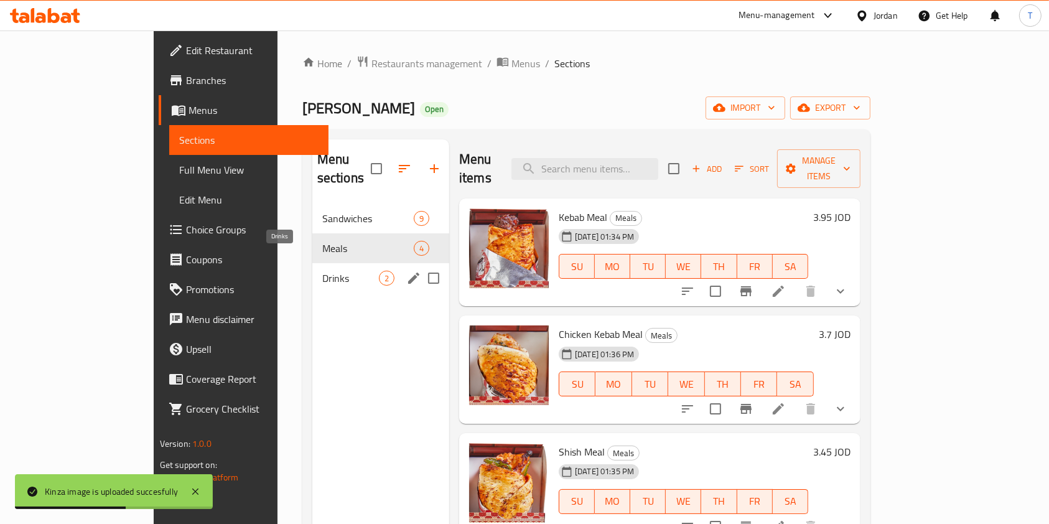
click at [322, 271] on span "Drinks" at bounding box center [350, 278] width 57 height 15
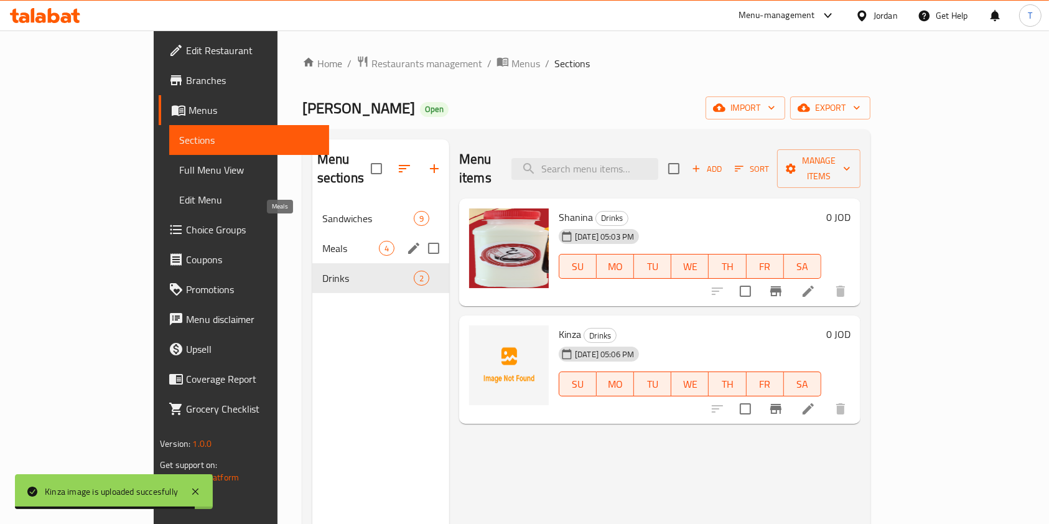
click at [322, 241] on span "Meals" at bounding box center [350, 248] width 57 height 15
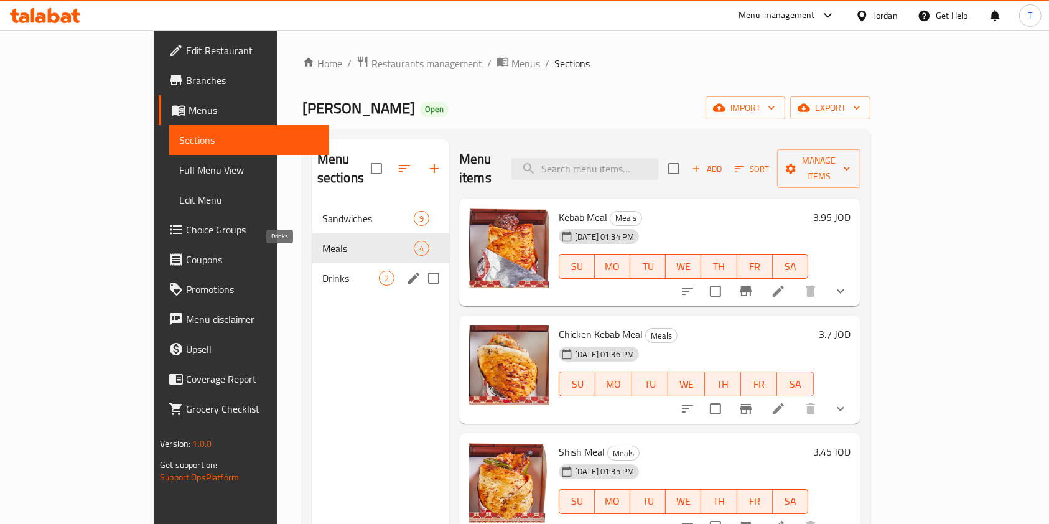
click at [322, 271] on span "Drinks" at bounding box center [350, 278] width 57 height 15
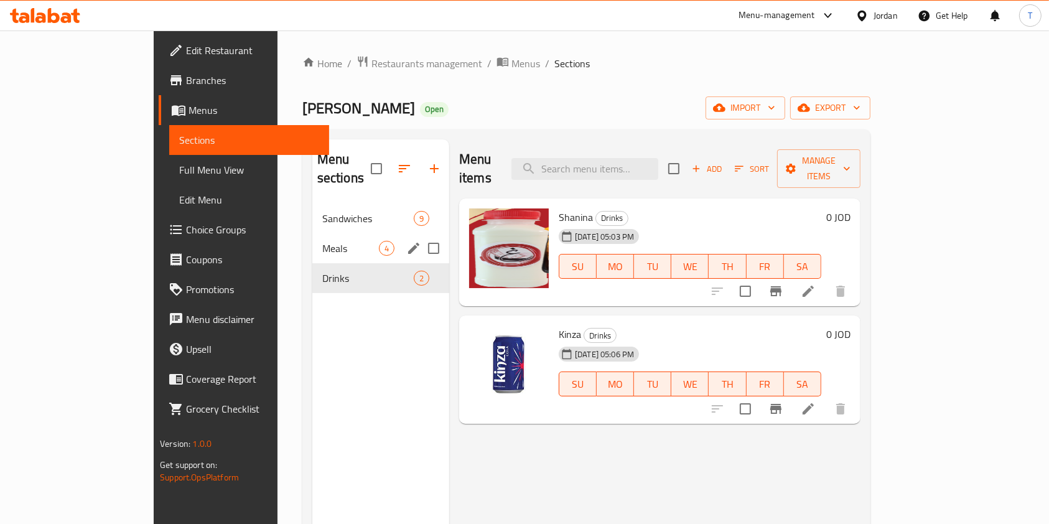
click at [322, 241] on span "Meals" at bounding box center [350, 248] width 57 height 15
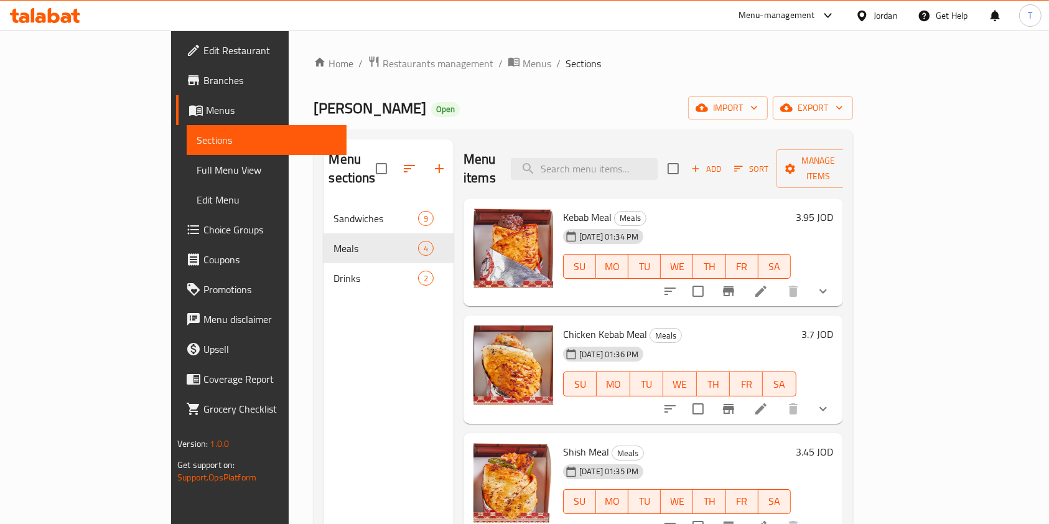
click at [203, 236] on span "Choice Groups" at bounding box center [269, 229] width 133 height 15
